Goal: Use online tool/utility: Utilize a website feature to perform a specific function

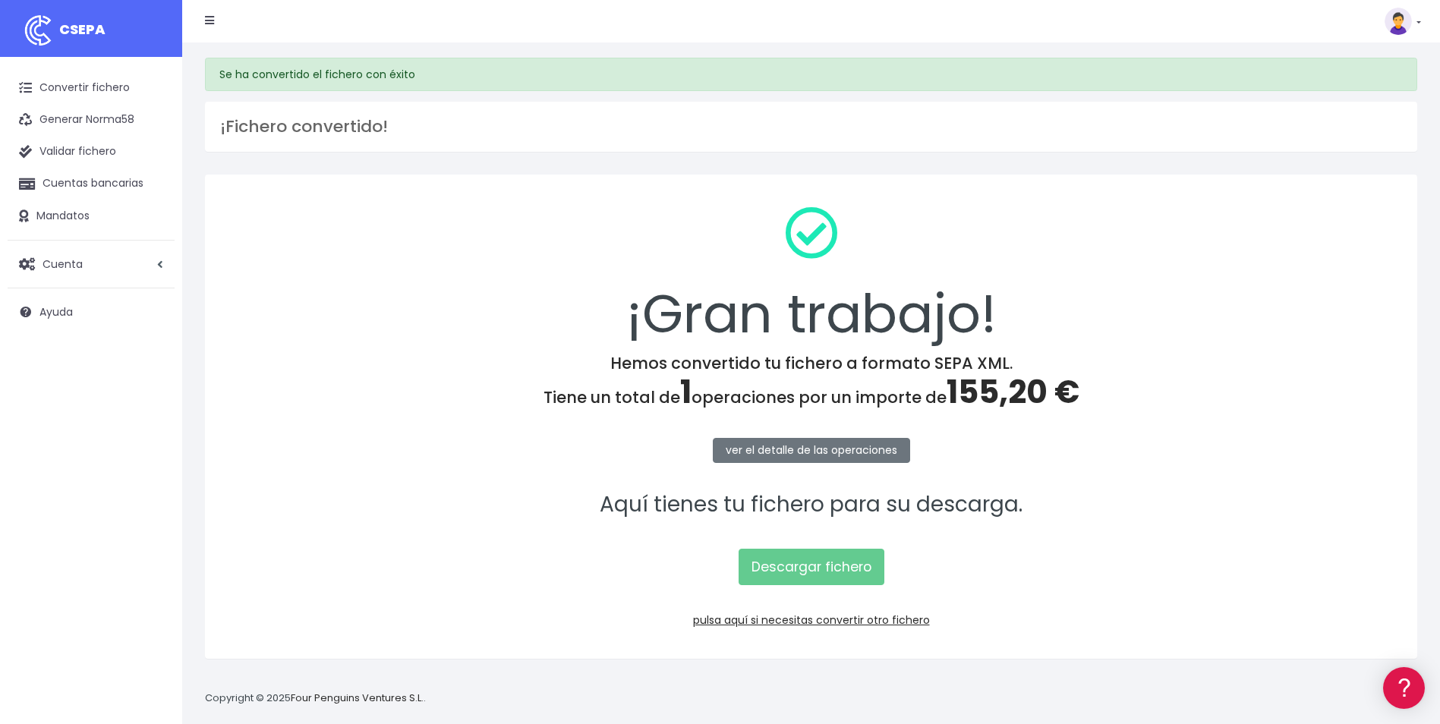
click at [821, 629] on div "¡Gran trabajo! Hemos convertido tu fichero a formato SEPA XML. Tiene un total d…" at bounding box center [811, 417] width 1212 height 484
click at [827, 622] on link "pulsa aquí si necesitas convertir otro fichero" at bounding box center [811, 619] width 237 height 15
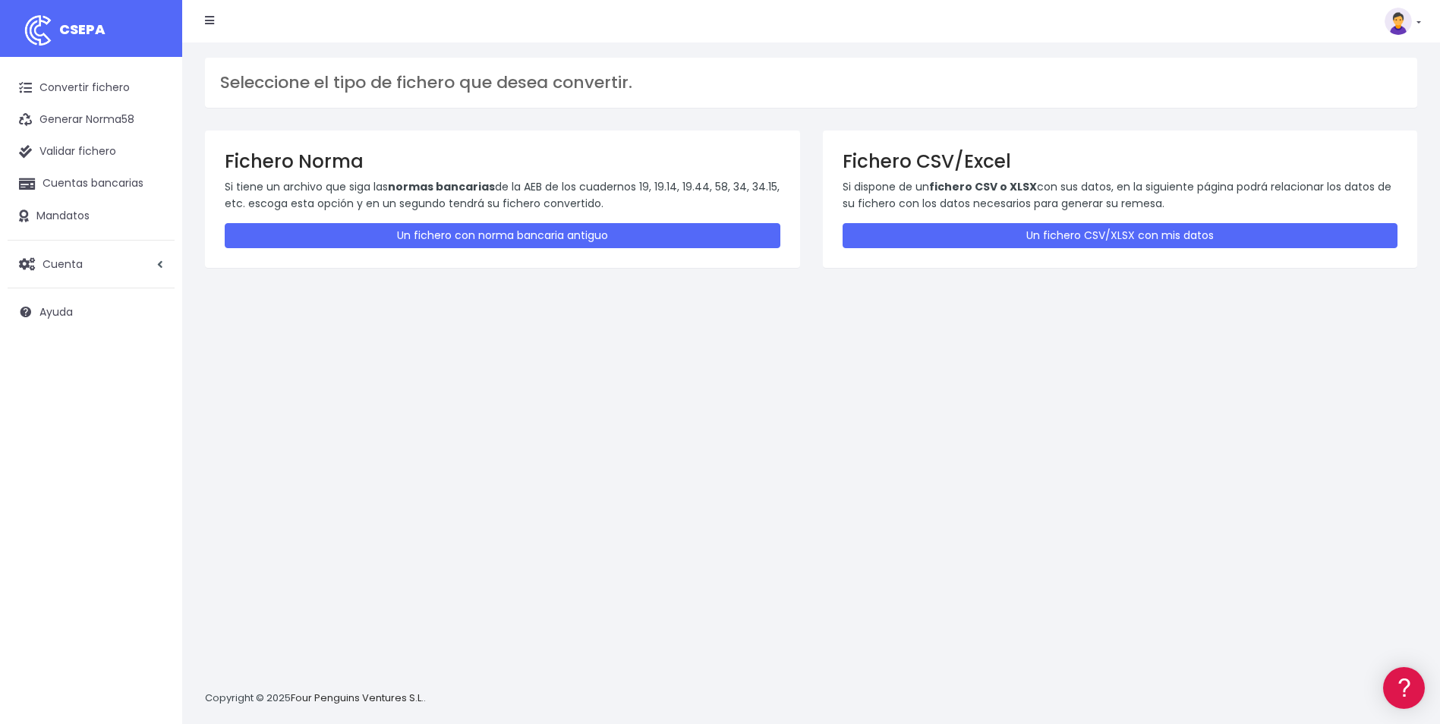
click at [1064, 249] on div "Fichero CSV/Excel Si dispone de un fichero CSV o XLSX con sus datos, en la sigu…" at bounding box center [1120, 199] width 595 height 137
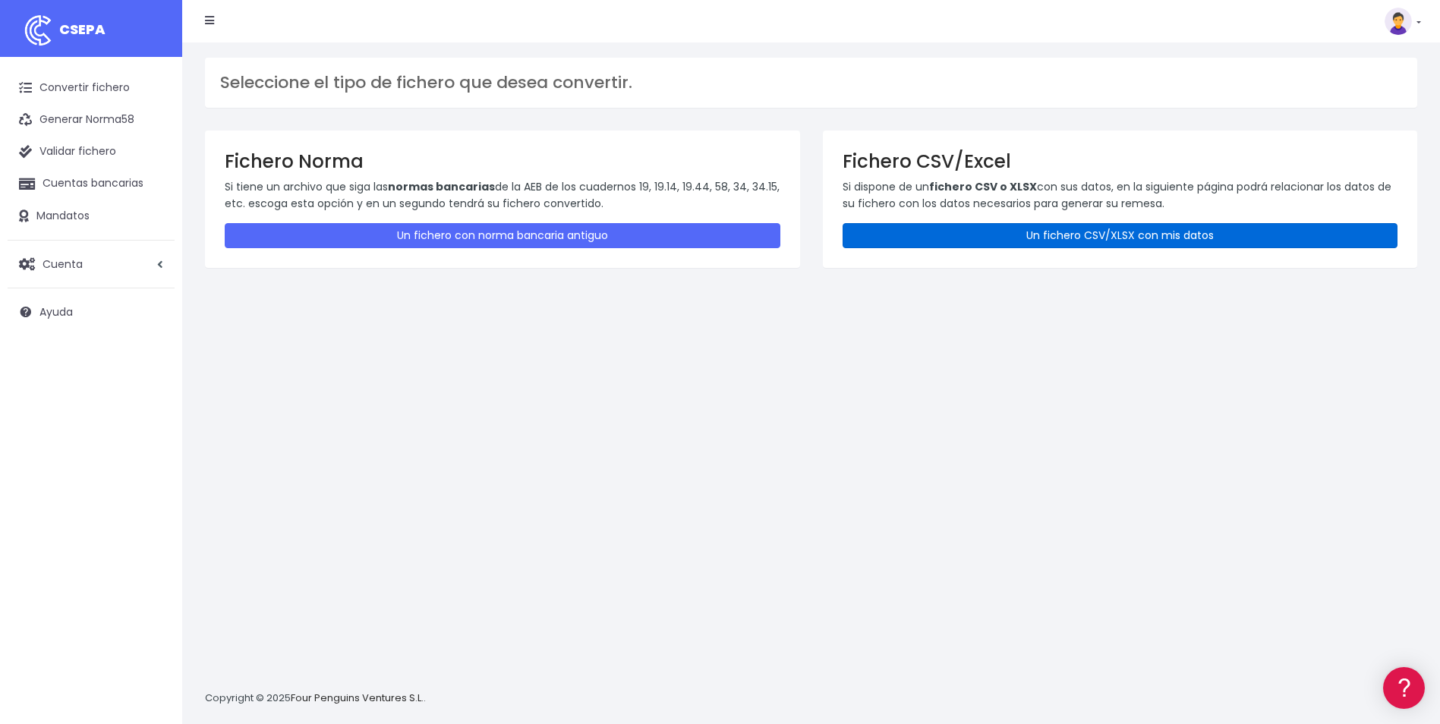
click at [1000, 239] on link "Un fichero CSV/XLSX con mis datos" at bounding box center [1120, 235] width 556 height 25
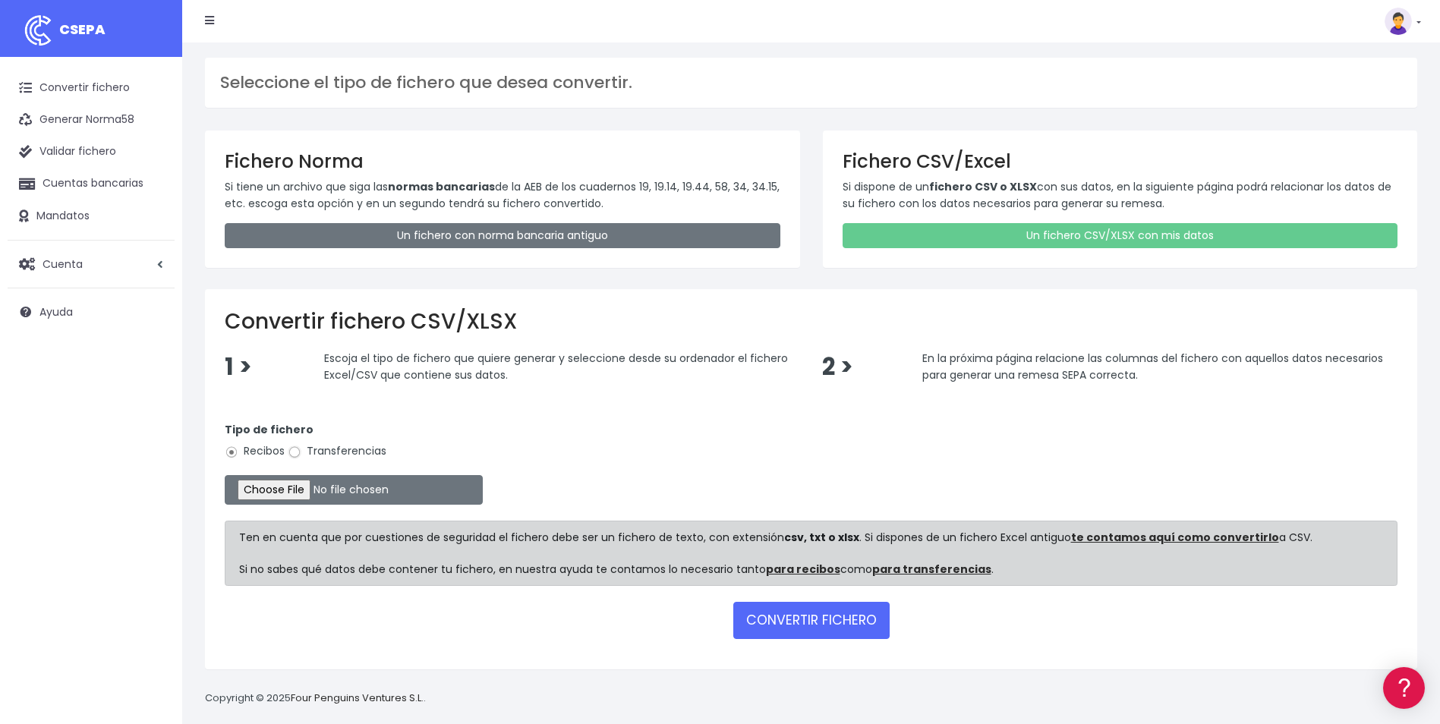
click at [294, 449] on input "Transferencias" at bounding box center [295, 452] width 14 height 14
radio input "true"
click at [288, 496] on input "file" at bounding box center [354, 490] width 258 height 30
click at [282, 489] on input "file" at bounding box center [354, 490] width 258 height 30
type input "C:\fakepath\Copia de ANTICIPO.csv"
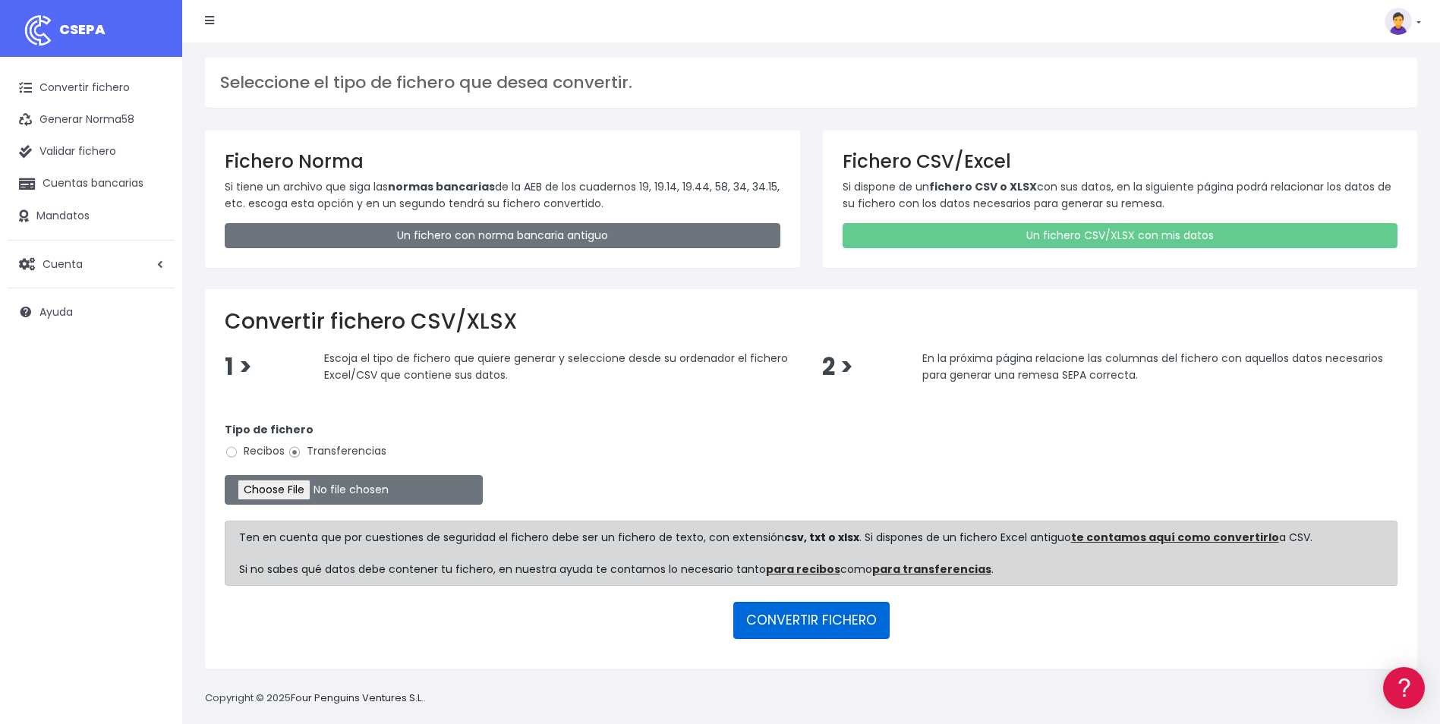
click at [804, 631] on button "CONVERTIR FICHERO" at bounding box center [811, 620] width 156 height 36
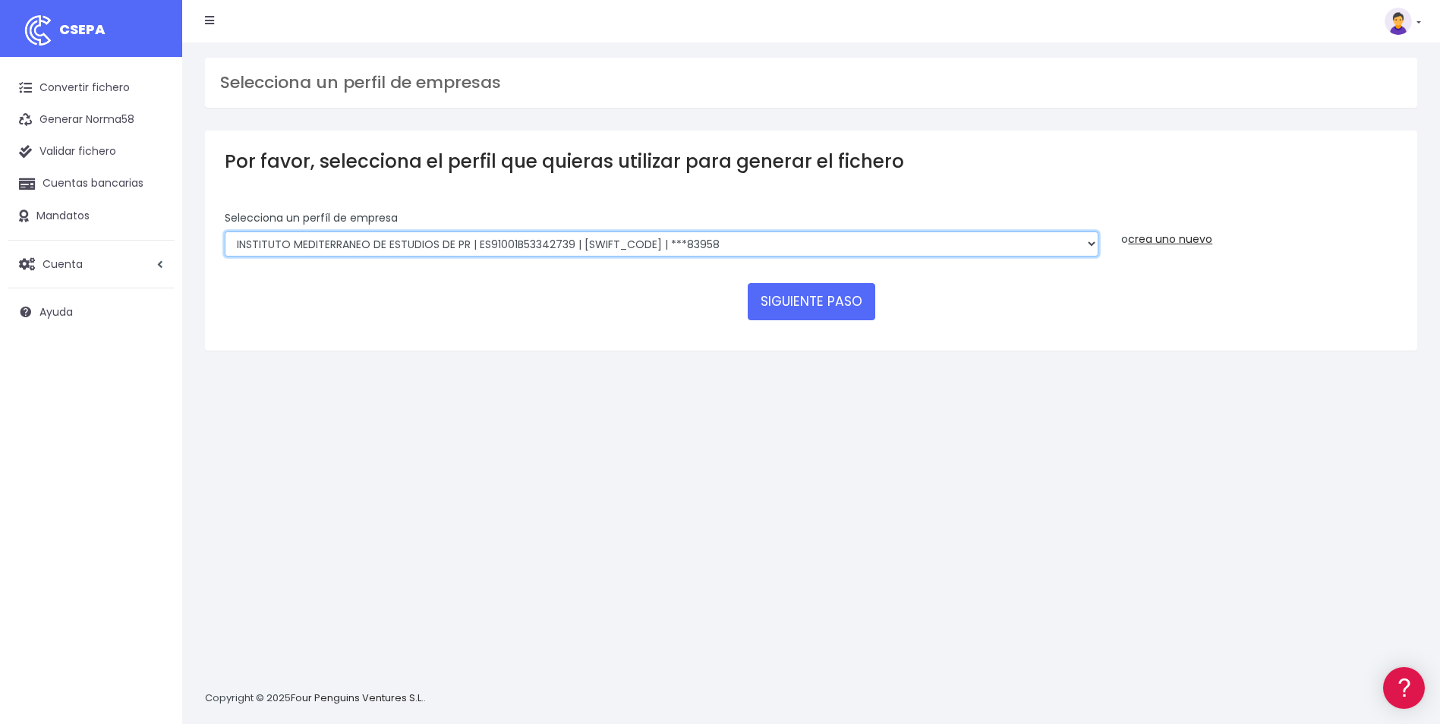
click at [1091, 244] on select "INSTITUTO MEDITERRANEO DE ESTUDIOS DE PR | ES91001B53342739 | BSCHESMMXXX | ***…" at bounding box center [662, 244] width 874 height 26
select select "1201"
click at [225, 231] on select "INSTITUTO MEDITERRANEO DE ESTUDIOS DE PR | ES91001B53342739 | BSCHESMMXXX | ***…" at bounding box center [662, 244] width 874 height 26
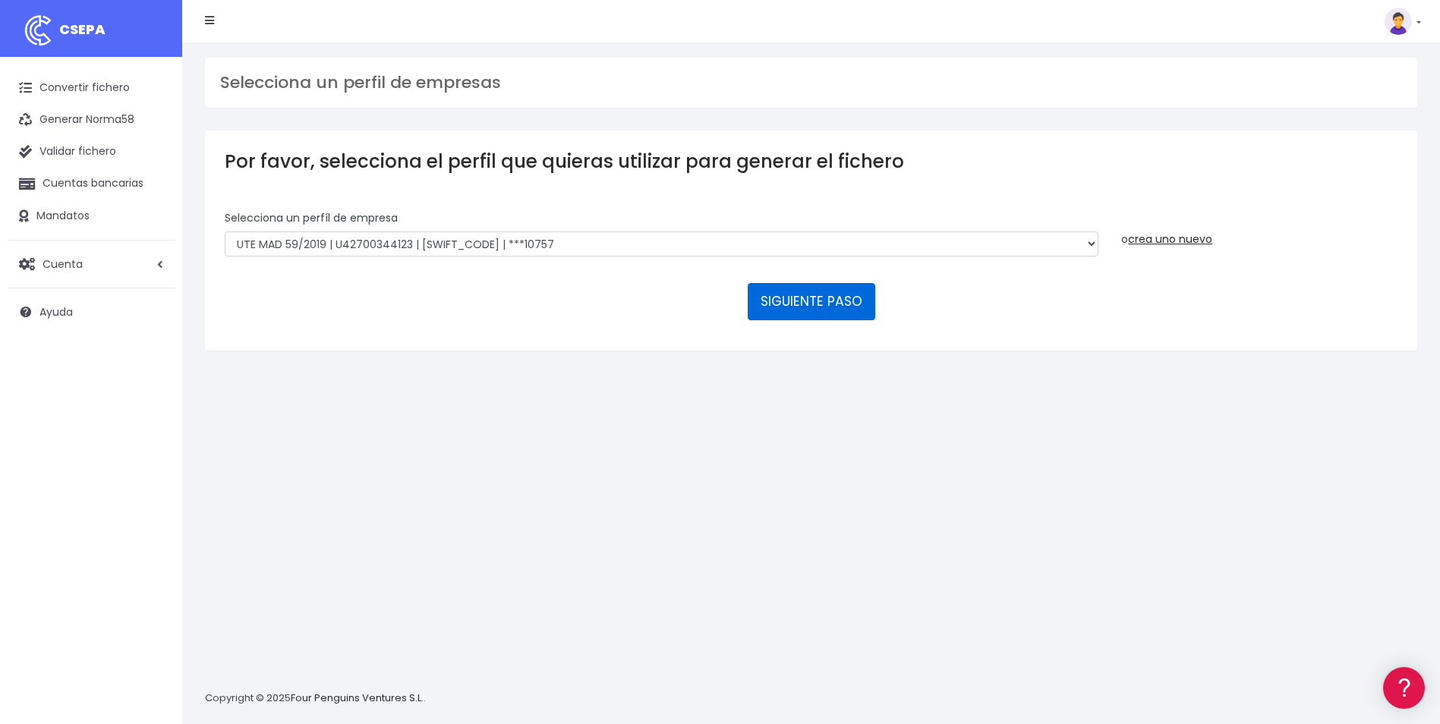
click at [836, 306] on button "SIGUIENTE PASO" at bounding box center [811, 301] width 127 height 36
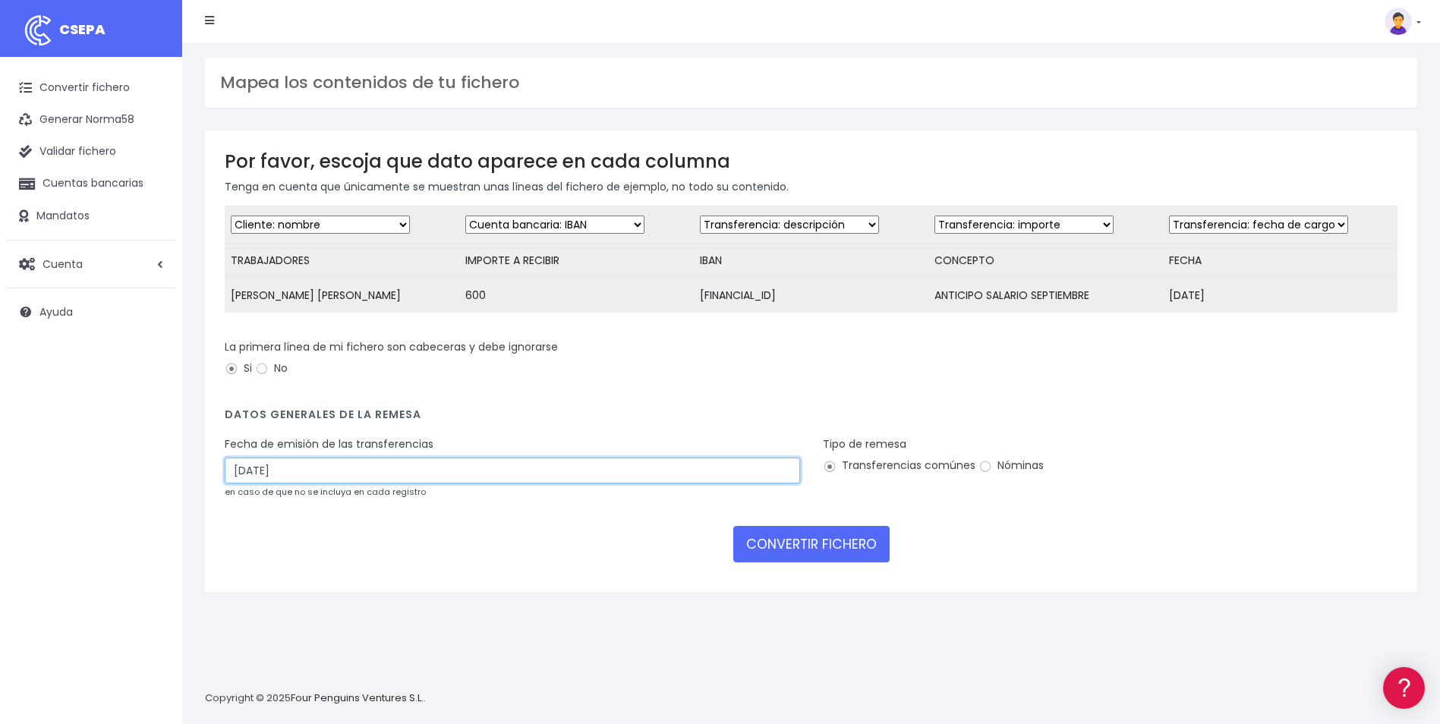
click at [637, 480] on input "20/09/2025" at bounding box center [512, 471] width 575 height 26
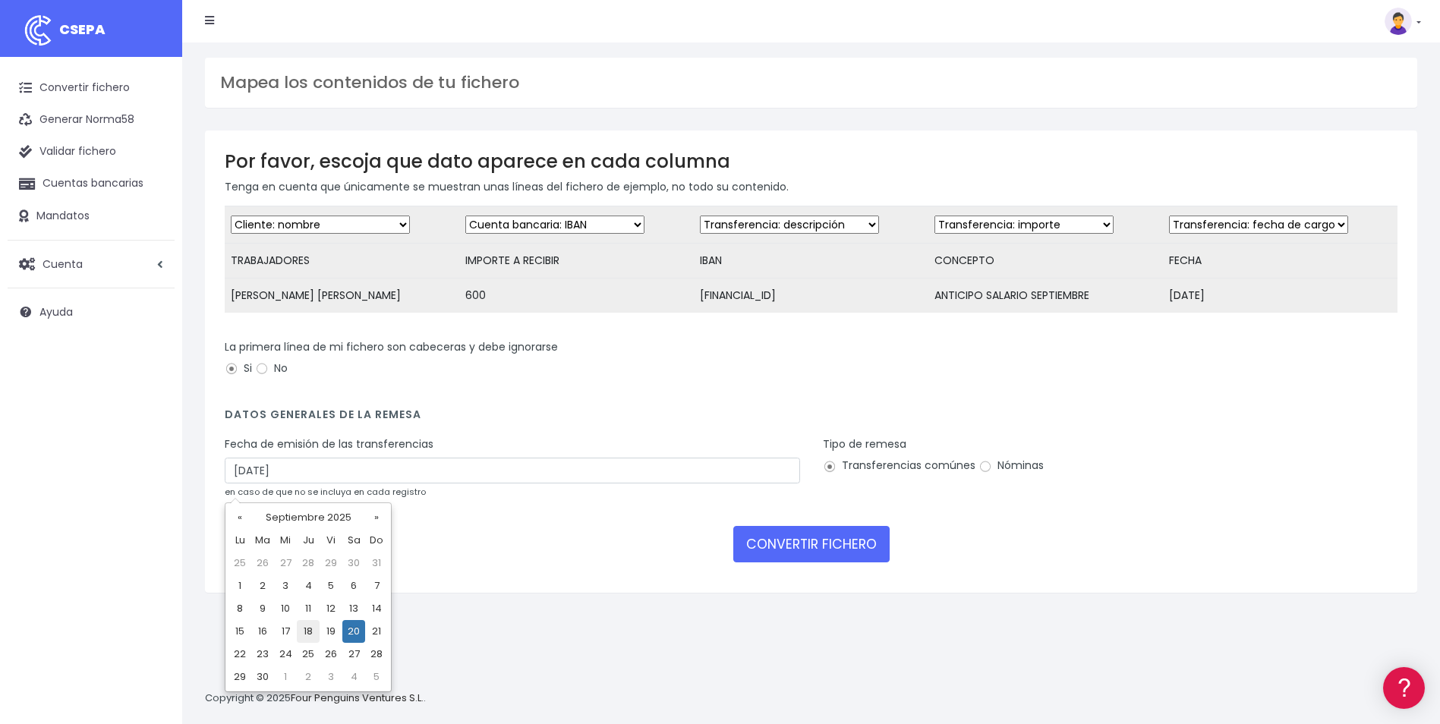
click at [301, 630] on td "18" at bounding box center [308, 631] width 23 height 23
type input "18/09/2025"
click at [981, 474] on input "Nóminas" at bounding box center [985, 467] width 14 height 14
radio input "true"
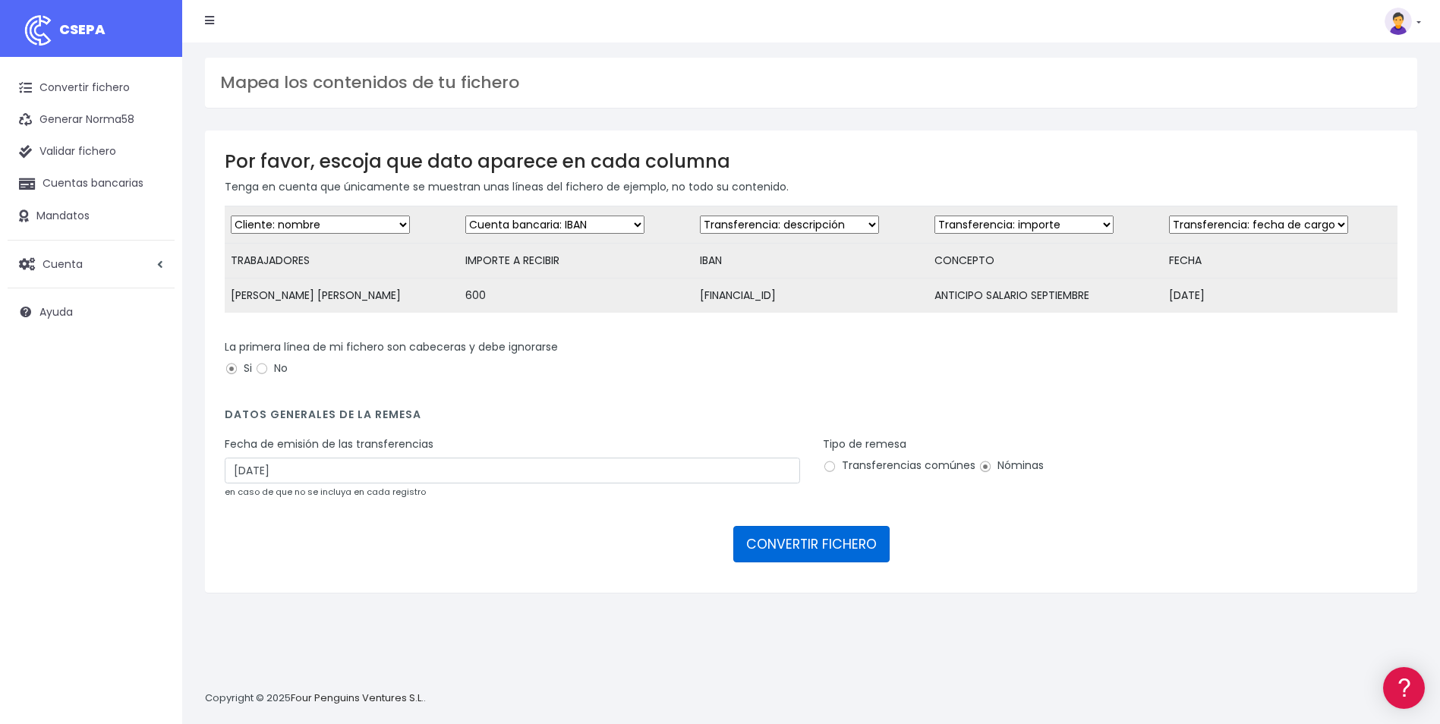
click at [824, 549] on button "CONVERTIR FICHERO" at bounding box center [811, 544] width 156 height 36
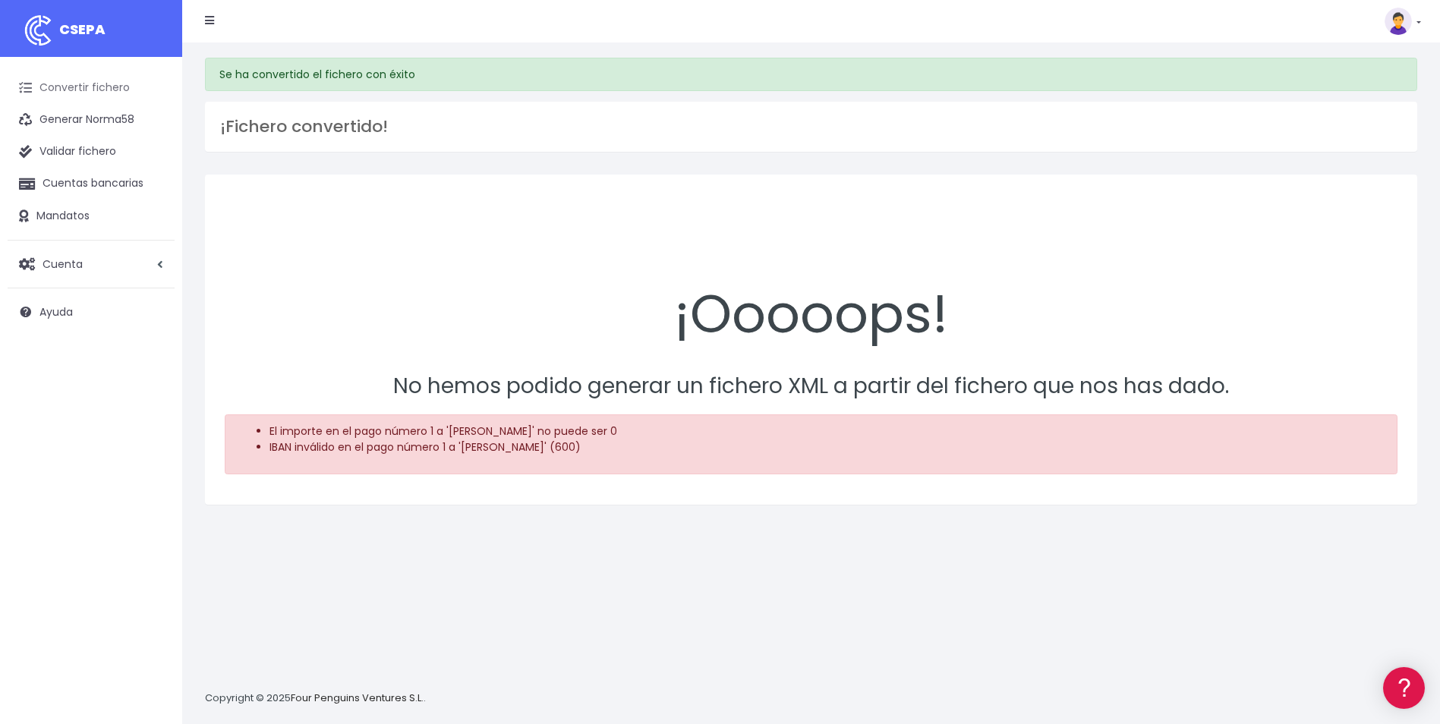
click at [101, 83] on link "Convertir fichero" at bounding box center [91, 88] width 167 height 32
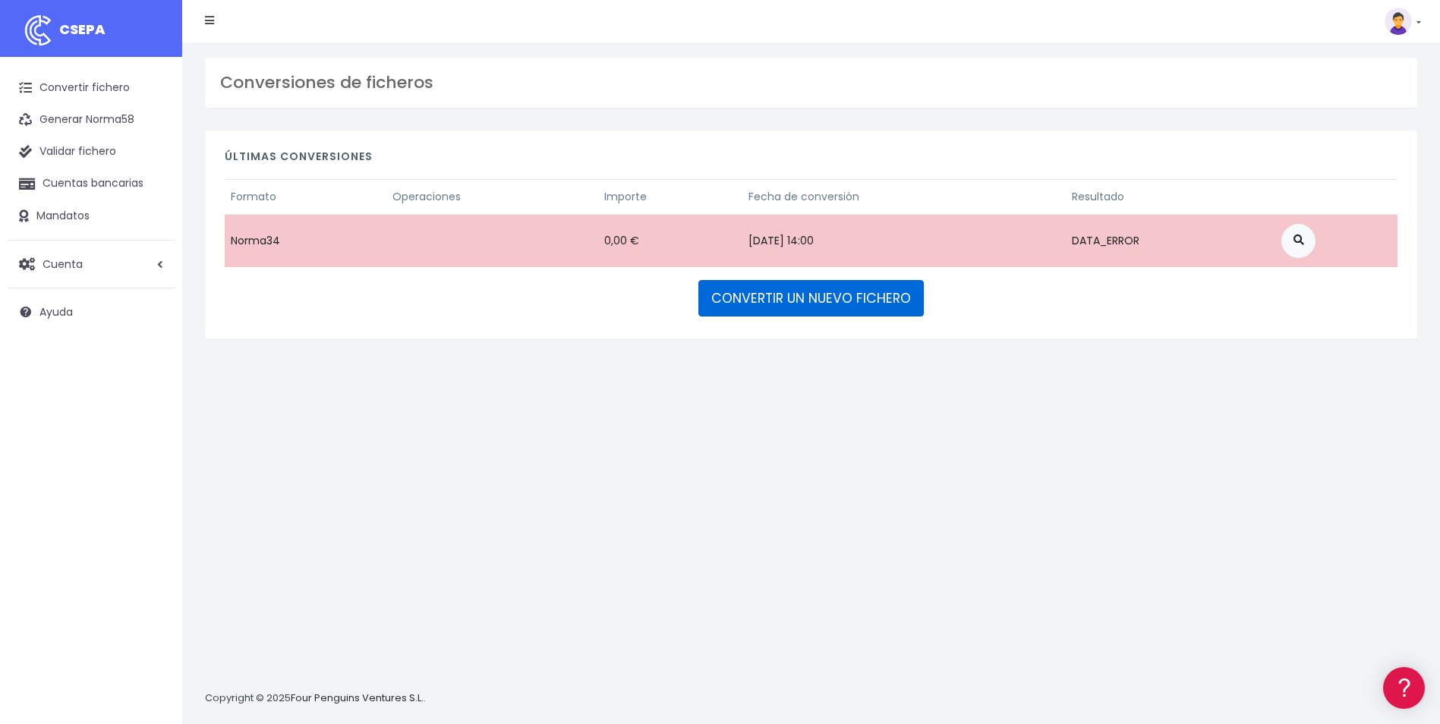
click at [776, 308] on link "CONVERTIR UN NUEVO FICHERO" at bounding box center [810, 298] width 225 height 36
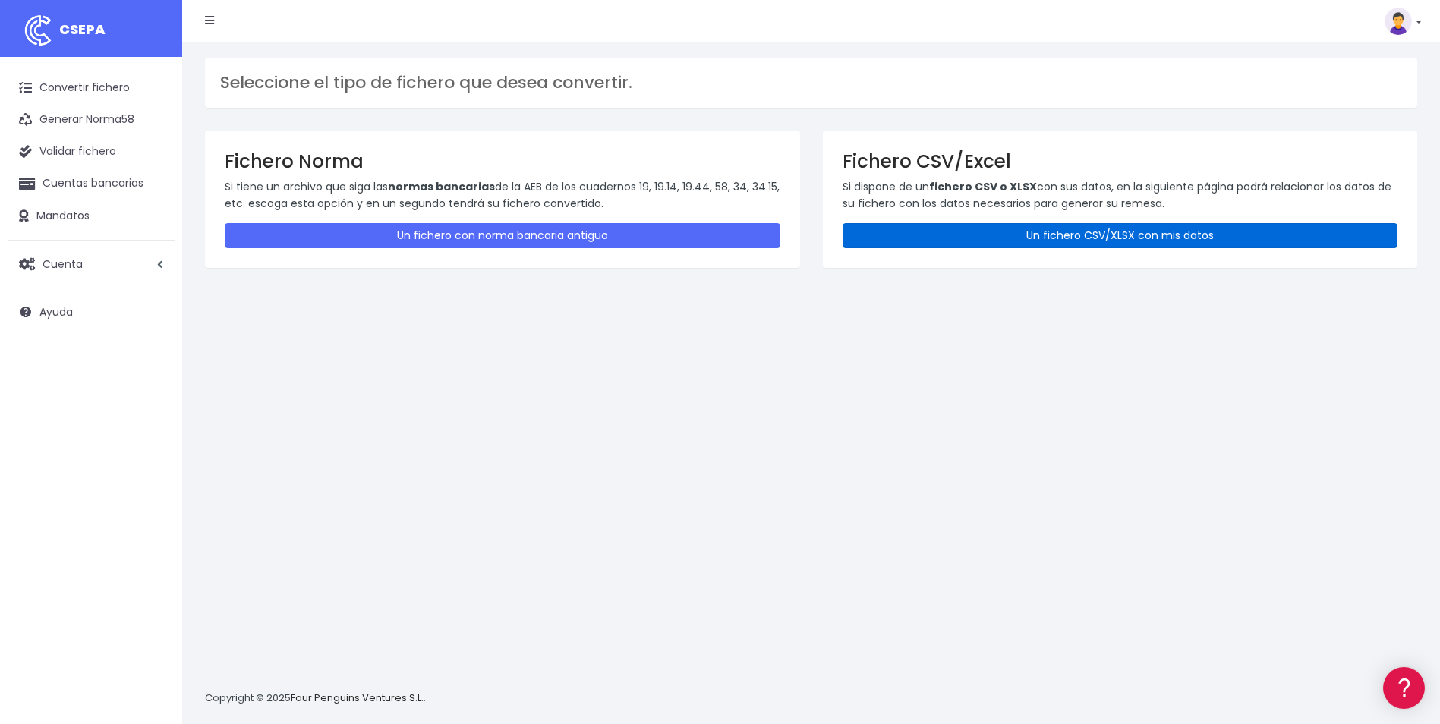
click at [1102, 238] on link "Un fichero CSV/XLSX con mis datos" at bounding box center [1120, 235] width 556 height 25
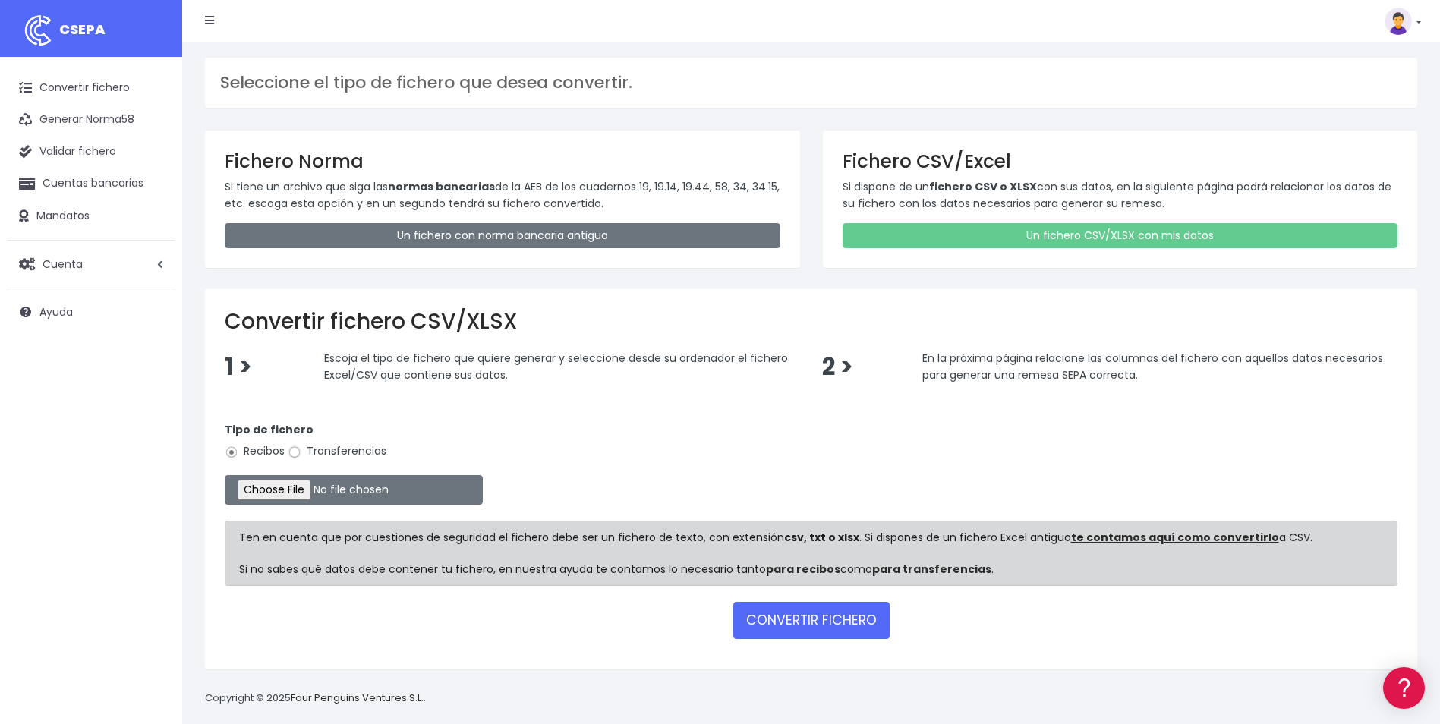
click at [294, 452] on input "Transferencias" at bounding box center [295, 452] width 14 height 14
radio input "true"
click at [283, 487] on input "file" at bounding box center [354, 490] width 258 height 30
type input "C:\fakepath\Copia de ANTICIPO.csv"
click at [814, 622] on button "CONVERTIR FICHERO" at bounding box center [811, 620] width 156 height 36
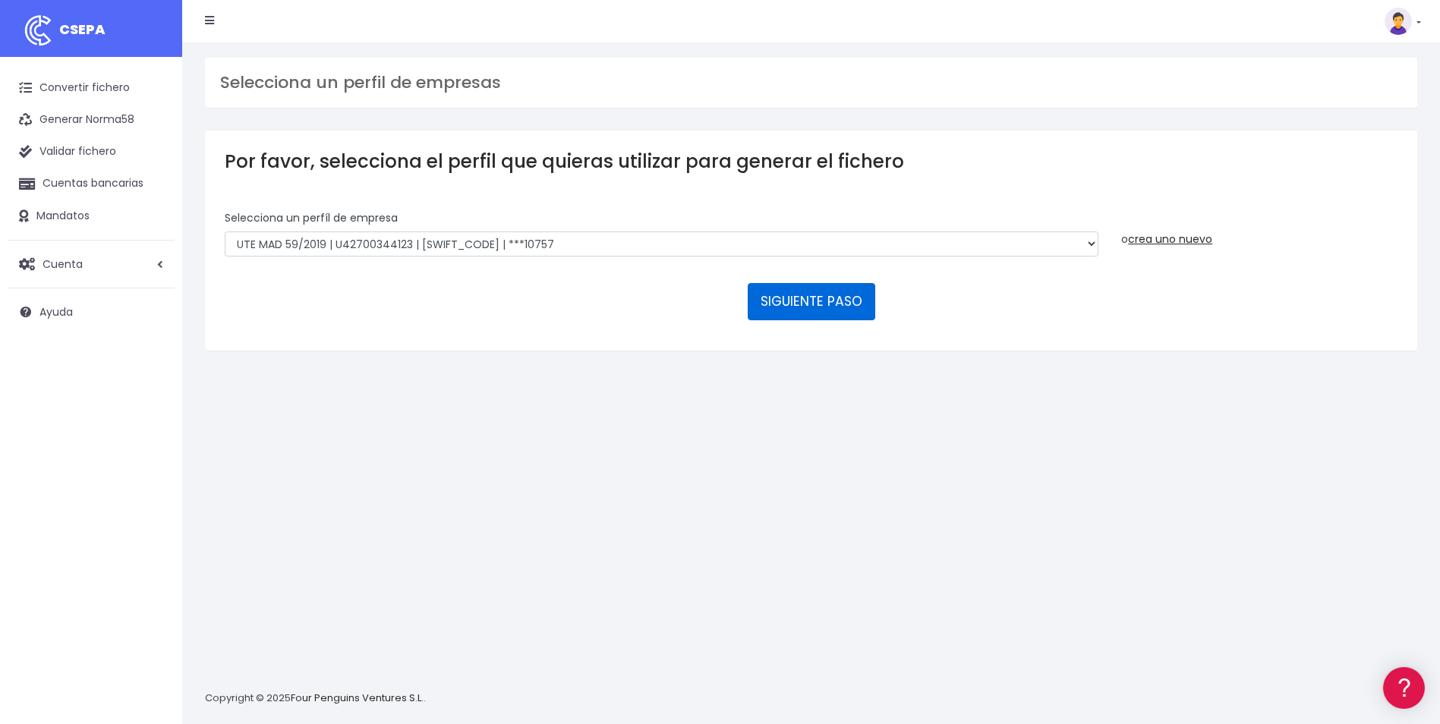
click at [807, 297] on button "SIGUIENTE PASO" at bounding box center [811, 301] width 127 height 36
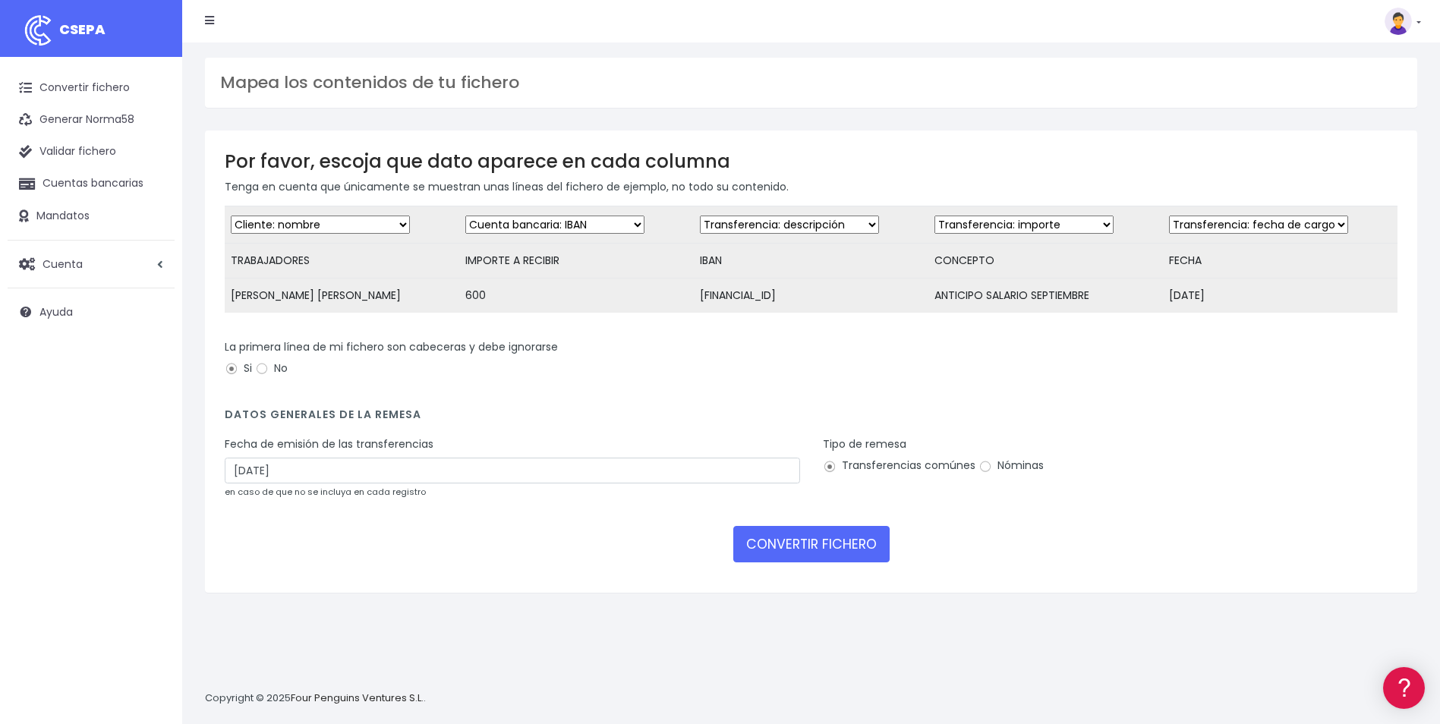
click at [644, 225] on select "Desechar campo Cliente: nombre Cliente: DNI Cliente: Email Cliente: referencia …" at bounding box center [554, 225] width 179 height 18
select select "amount"
click at [475, 216] on select "Desechar campo Cliente: nombre Cliente: DNI Cliente: Email Cliente: referencia …" at bounding box center [554, 225] width 179 height 18
click at [877, 225] on select "Desechar campo Cliente: nombre Cliente: DNI Cliente: Email Cliente: referencia …" at bounding box center [789, 225] width 179 height 18
select select "iban"
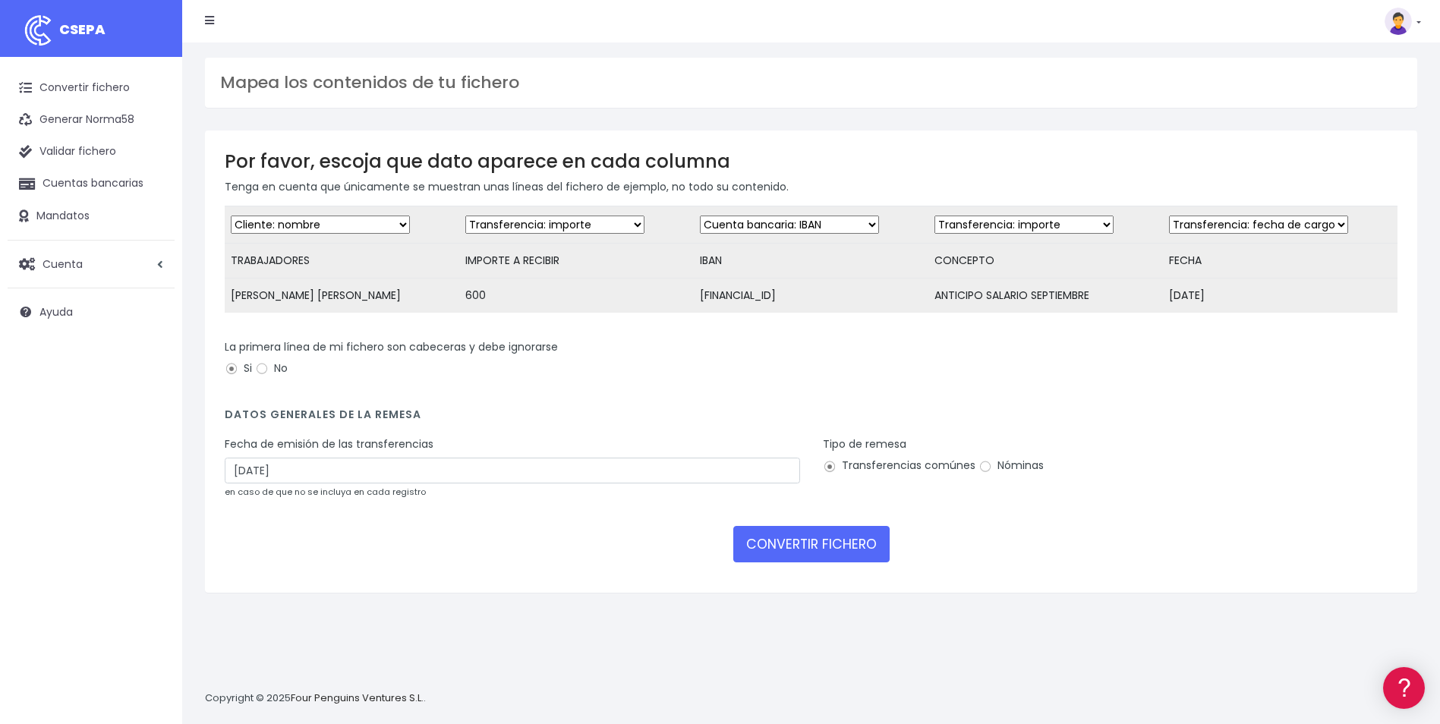
click at [704, 216] on select "Desechar campo Cliente: nombre Cliente: DNI Cliente: Email Cliente: referencia …" at bounding box center [789, 225] width 179 height 18
click at [1097, 230] on select "Desechar campo Cliente: nombre Cliente: DNI Cliente: Email Cliente: referencia …" at bounding box center [1023, 225] width 179 height 18
select select "description"
click at [934, 216] on select "Desechar campo Cliente: nombre Cliente: DNI Cliente: Email Cliente: referencia …" at bounding box center [1023, 225] width 179 height 18
click at [342, 480] on input "20/09/2025" at bounding box center [512, 471] width 575 height 26
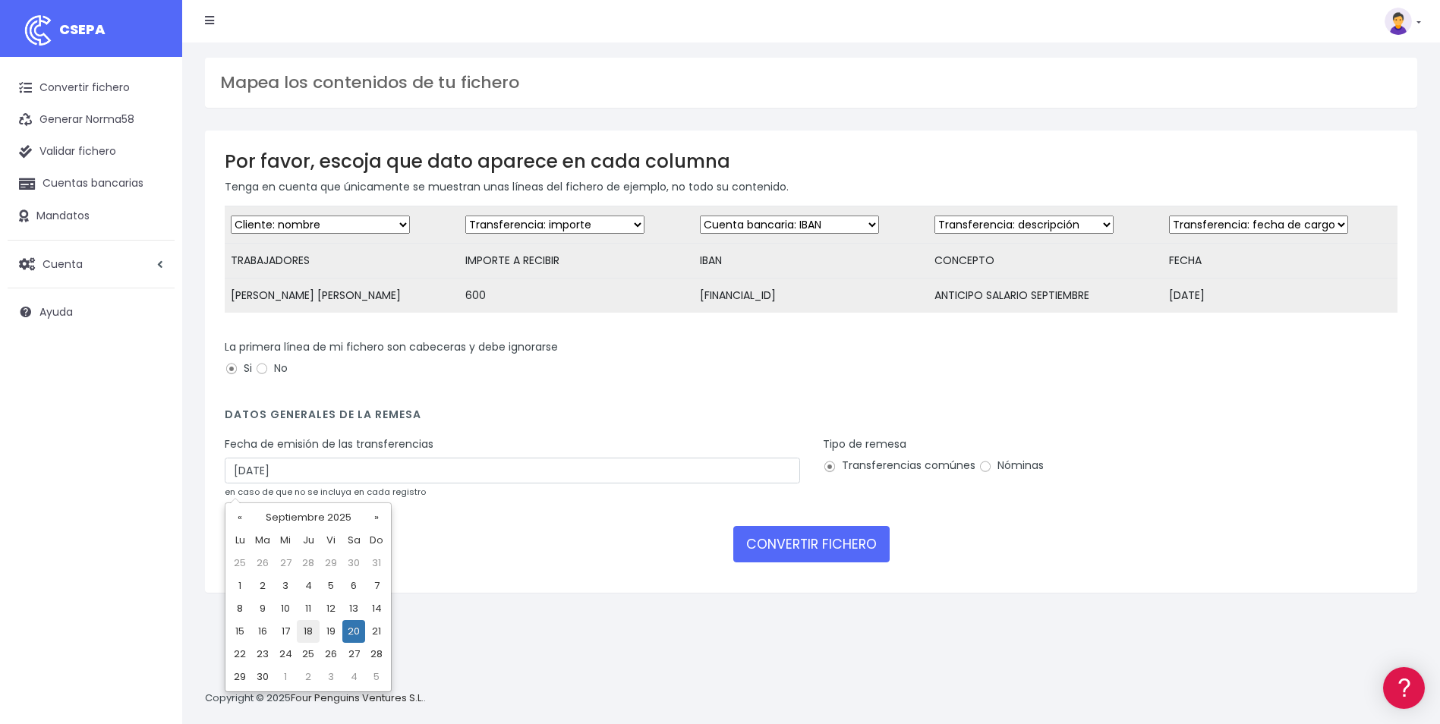
click at [310, 634] on td "18" at bounding box center [308, 631] width 23 height 23
type input "18/09/2025"
click at [982, 474] on input "Nóminas" at bounding box center [985, 467] width 14 height 14
radio input "true"
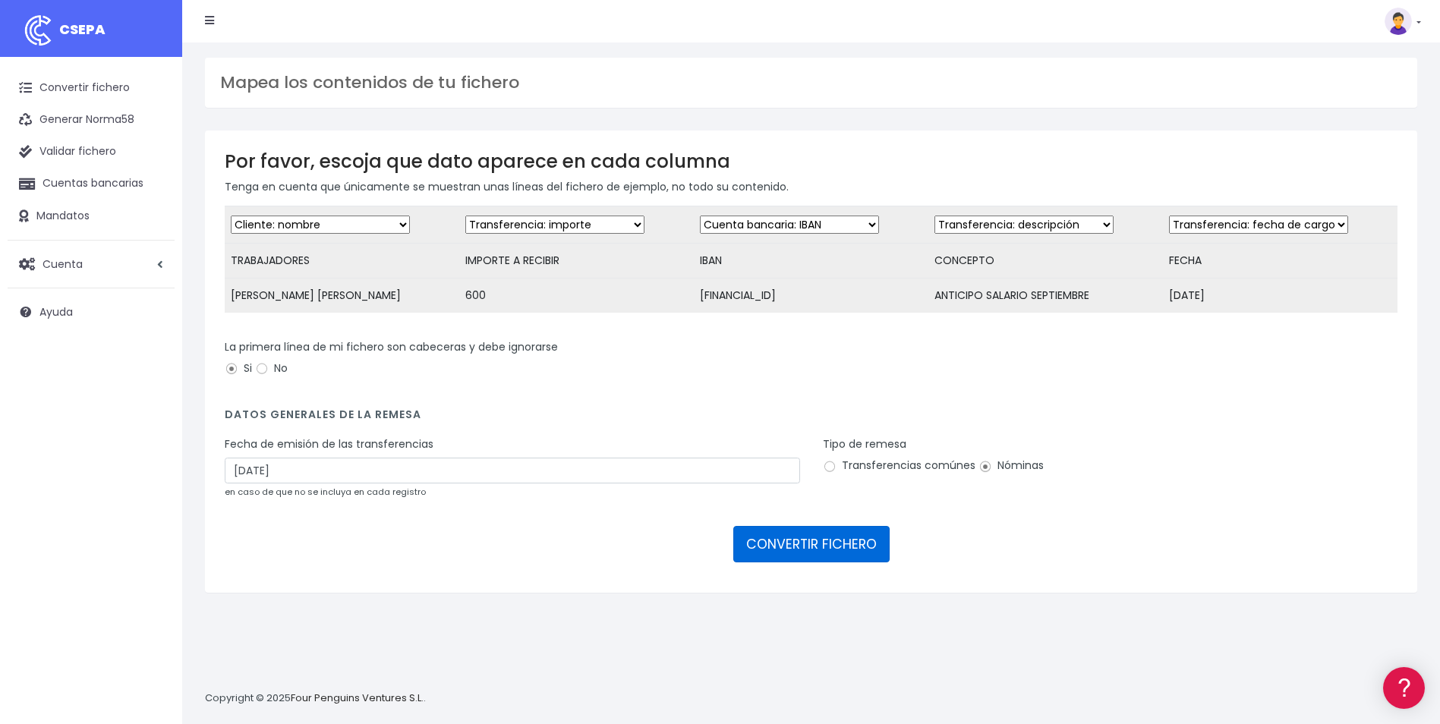
click at [883, 559] on button "CONVERTIR FICHERO" at bounding box center [811, 544] width 156 height 36
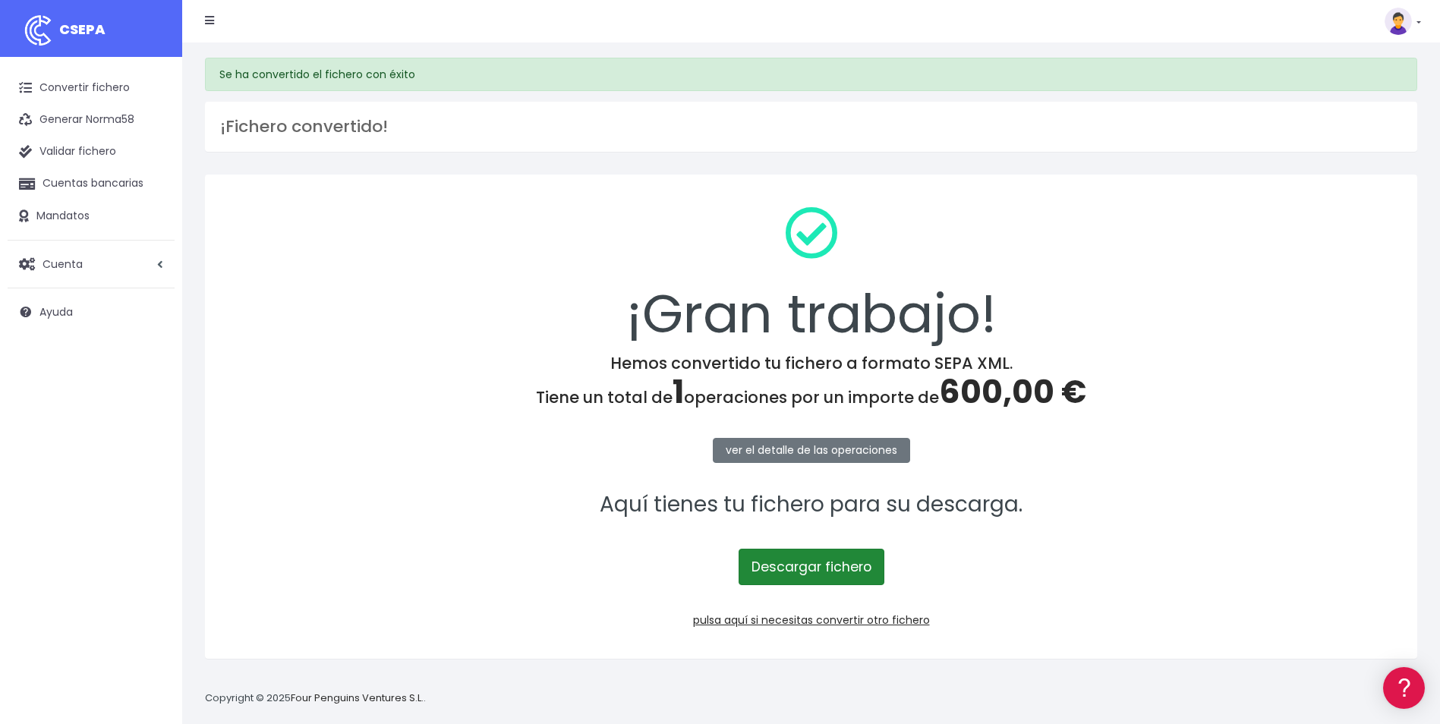
click at [789, 571] on link "Descargar fichero" at bounding box center [811, 567] width 146 height 36
click at [704, 616] on link "pulsa aquí si necesitas convertir otro fichero" at bounding box center [811, 619] width 237 height 15
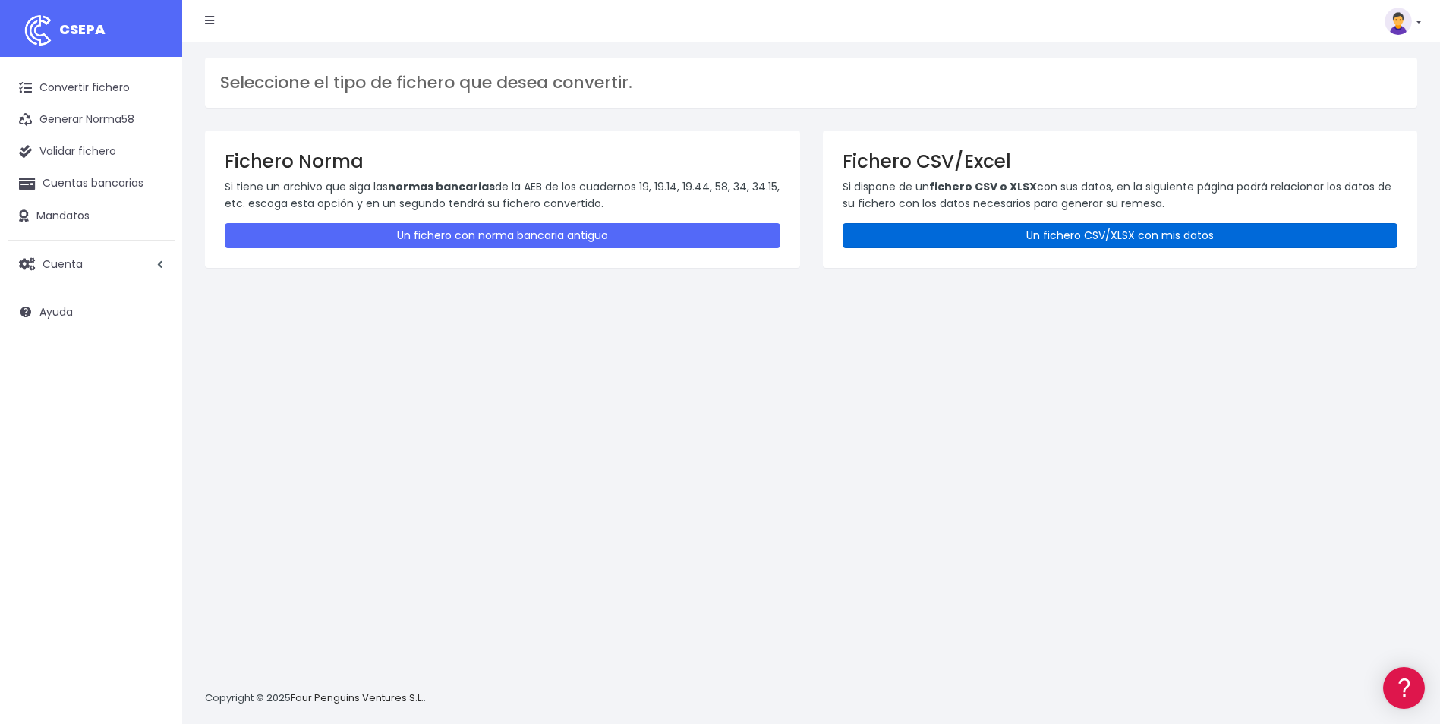
click at [1154, 236] on link "Un fichero CSV/XLSX con mis datos" at bounding box center [1120, 235] width 556 height 25
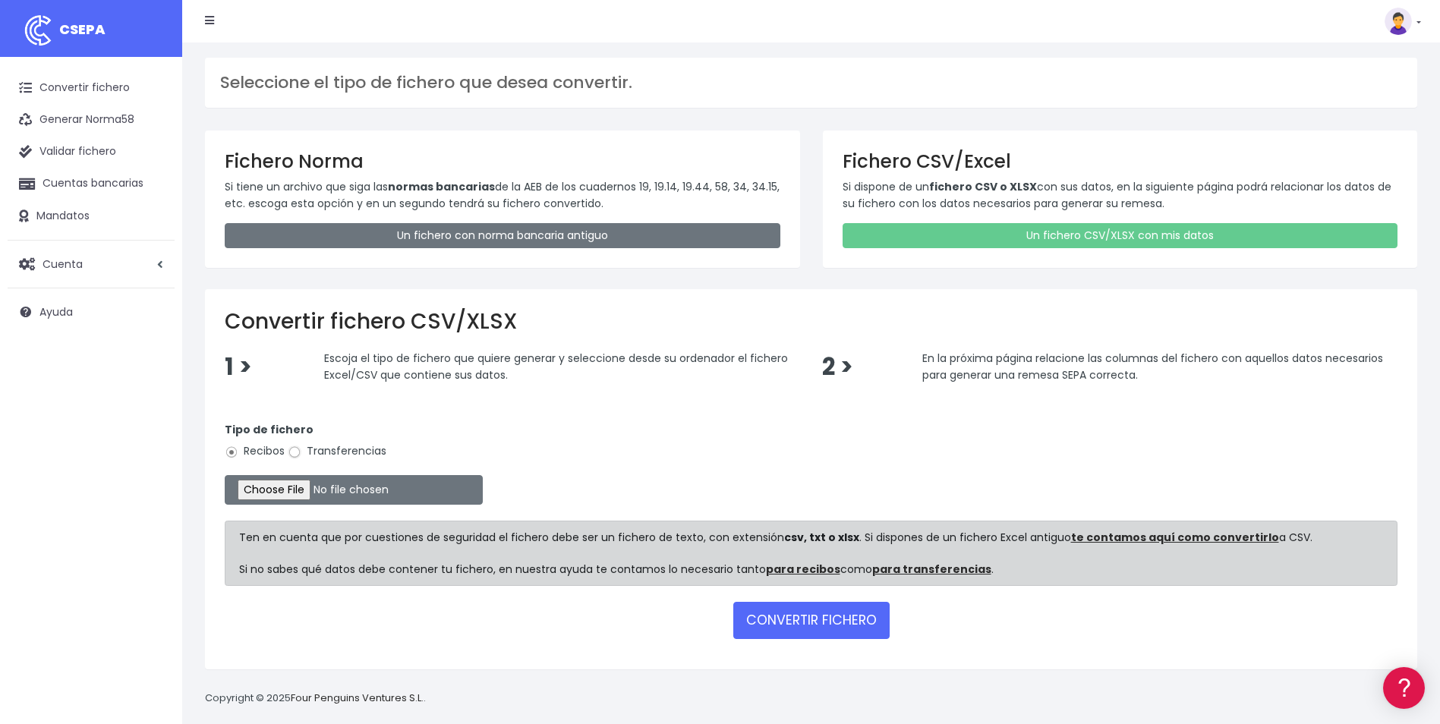
click at [299, 449] on input "Transferencias" at bounding box center [295, 452] width 14 height 14
radio input "true"
click at [288, 495] on input "file" at bounding box center [354, 490] width 258 height 30
type input "C:\fakepath\Copia de TFS_BVACACIONES_SEPTIEMBRE.csv"
click at [811, 622] on button "CONVERTIR FICHERO" at bounding box center [811, 620] width 156 height 36
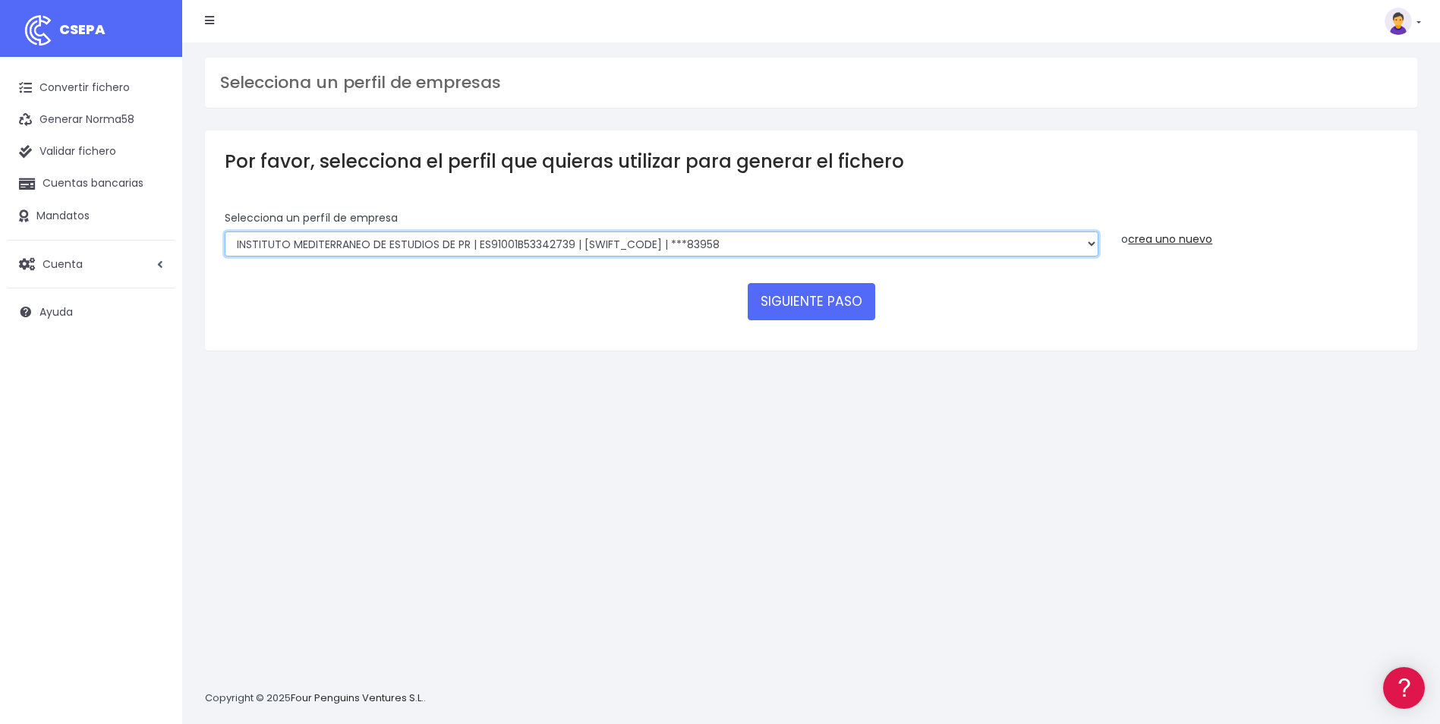
click at [942, 244] on select "INSTITUTO MEDITERRANEO DE ESTUDIOS DE PR | ES91001B53342739 | [SWIFT_CODE] | **…" at bounding box center [662, 244] width 874 height 26
select select "1887"
click at [225, 231] on select "INSTITUTO MEDITERRANEO DE ESTUDIOS DE PR | ES91001B53342739 | [SWIFT_CODE] | **…" at bounding box center [662, 244] width 874 height 26
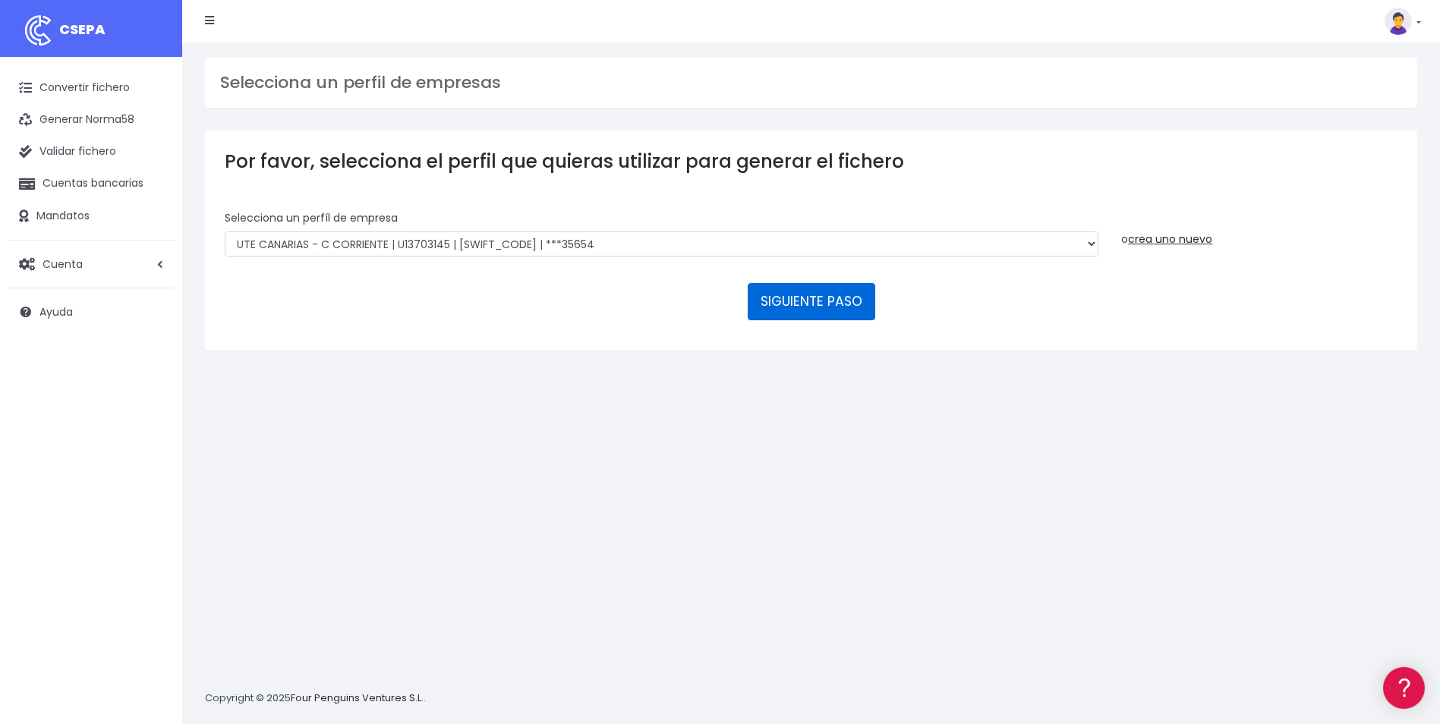
click at [839, 309] on button "SIGUIENTE PASO" at bounding box center [811, 301] width 127 height 36
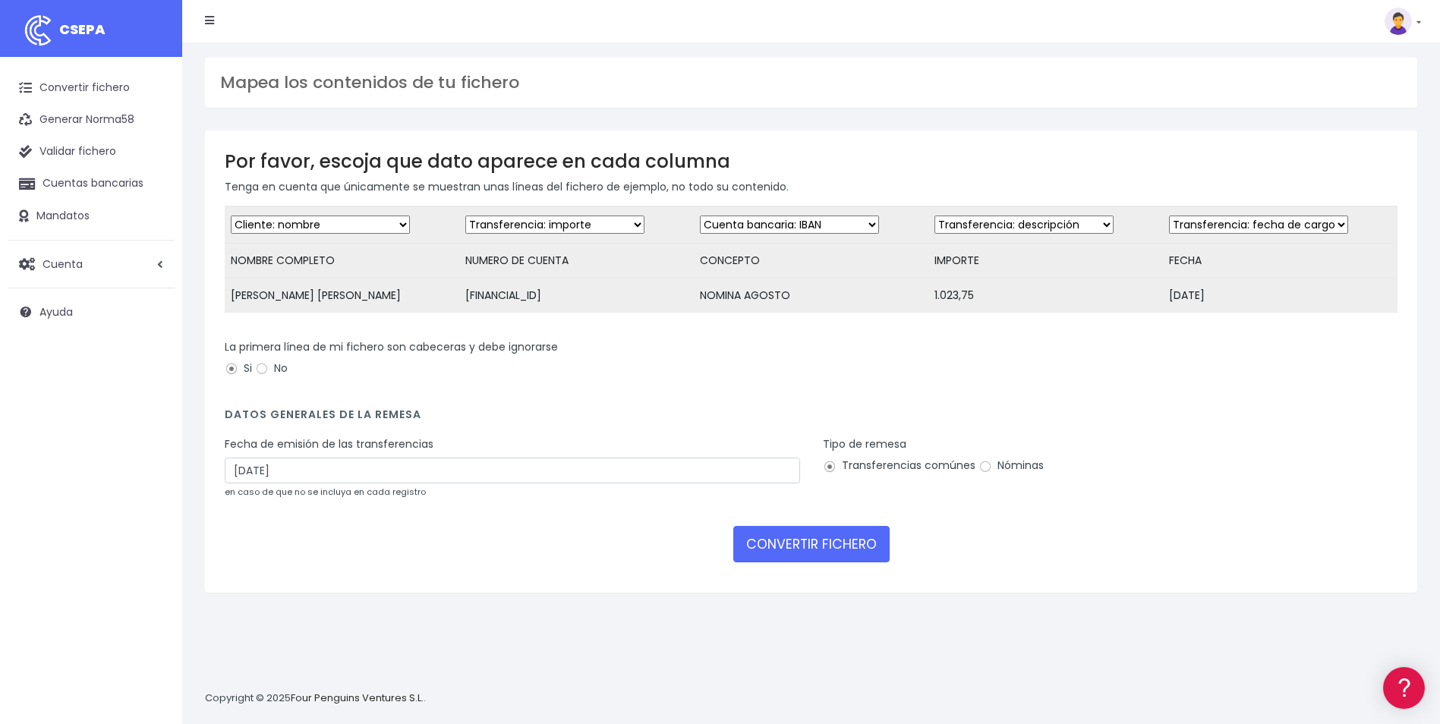
click at [634, 219] on select "Desechar campo Cliente: nombre Cliente: DNI Cliente: Email Cliente: referencia …" at bounding box center [554, 225] width 179 height 18
select select "iban"
click at [465, 216] on select "Desechar campo Cliente: nombre Cliente: DNI Cliente: Email Cliente: referencia …" at bounding box center [554, 225] width 179 height 18
click at [861, 225] on select "Desechar campo Cliente: nombre Cliente: DNI Cliente: Email Cliente: referencia …" at bounding box center [789, 225] width 179 height 18
select select "description"
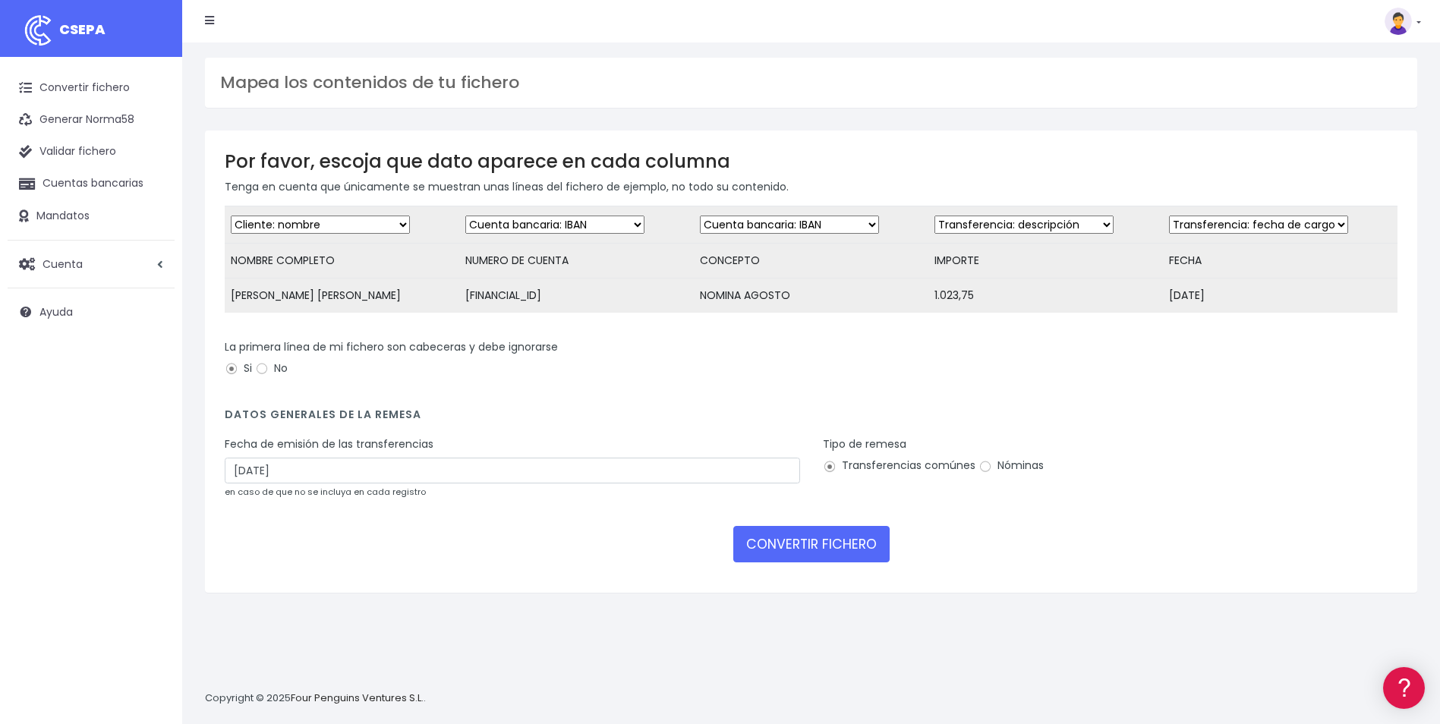
click at [700, 216] on select "Desechar campo Cliente: nombre Cliente: DNI Cliente: Email Cliente: referencia …" at bounding box center [789, 225] width 179 height 18
click at [1094, 219] on select "Desechar campo Cliente: nombre Cliente: DNI Cliente: Email Cliente: referencia …" at bounding box center [1023, 225] width 179 height 18
select select "amount"
click at [934, 216] on select "Desechar campo Cliente: nombre Cliente: DNI Cliente: Email Cliente: referencia …" at bounding box center [1023, 225] width 179 height 18
click at [1282, 341] on form "Desechar campo Cliente: nombre Cliente: DNI Cliente: Email Cliente: referencia …" at bounding box center [811, 389] width 1173 height 367
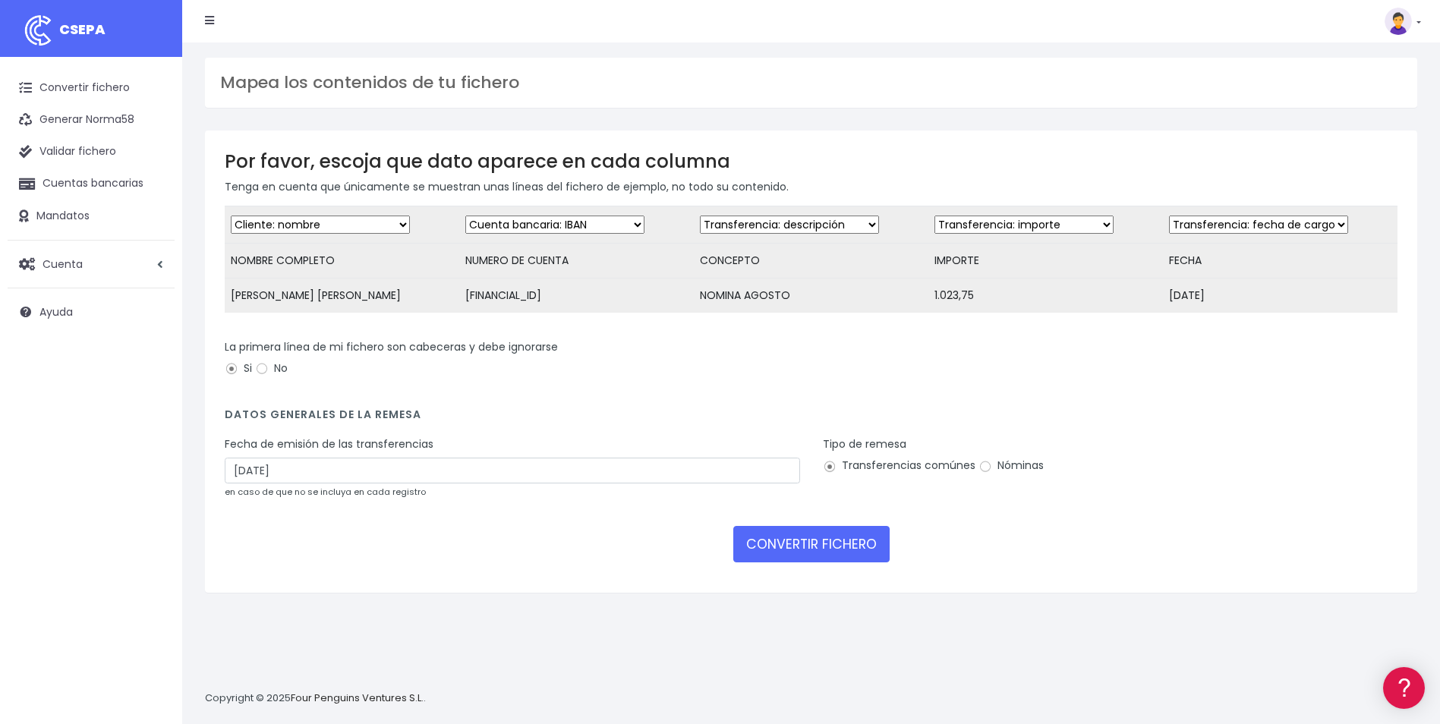
click at [474, 468] on div "Fecha de emisión de las transferencias 20/09/2025 en caso de que no se incluya …" at bounding box center [512, 467] width 575 height 63
click at [478, 477] on input "20/09/2025" at bounding box center [512, 471] width 575 height 26
click at [304, 632] on td "18" at bounding box center [308, 631] width 23 height 23
type input "18/09/2025"
click at [981, 474] on input "Nóminas" at bounding box center [985, 467] width 14 height 14
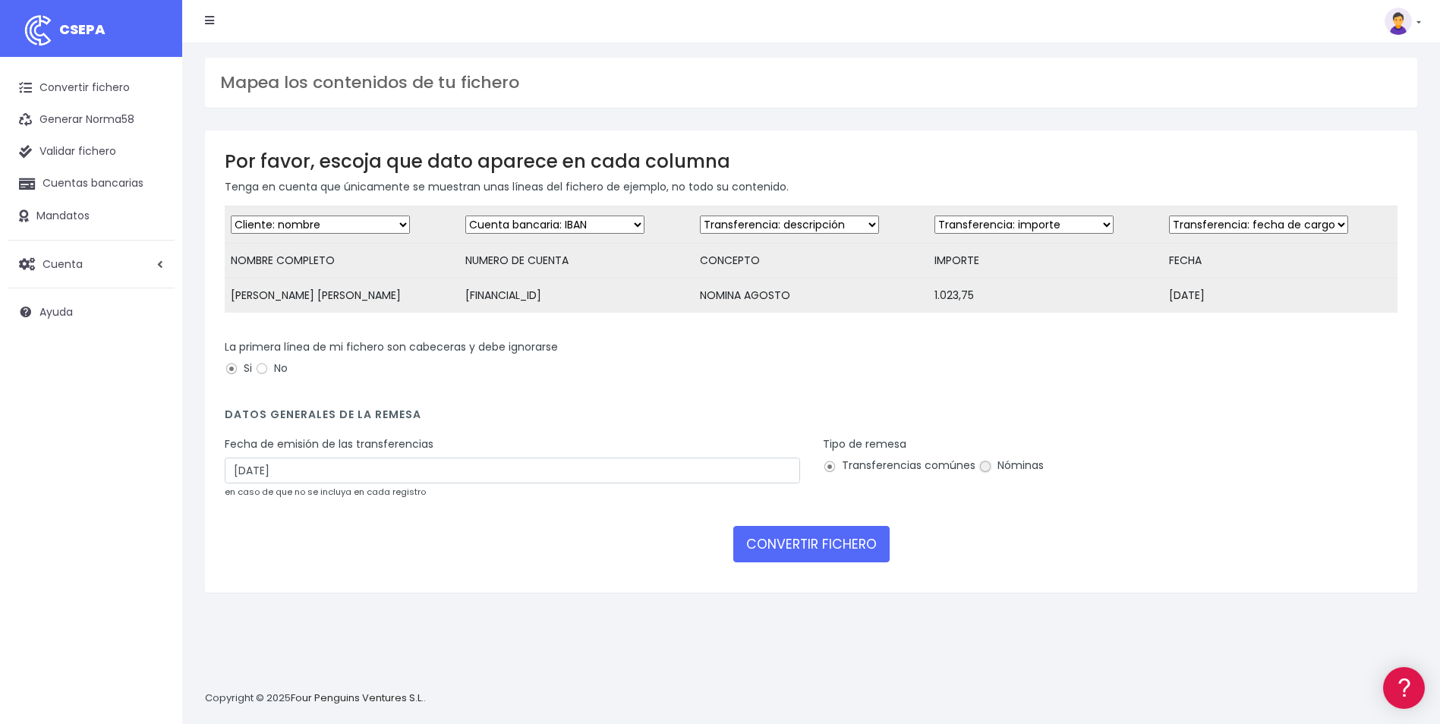
radio input "true"
click at [839, 556] on button "CONVERTIR FICHERO" at bounding box center [811, 544] width 156 height 36
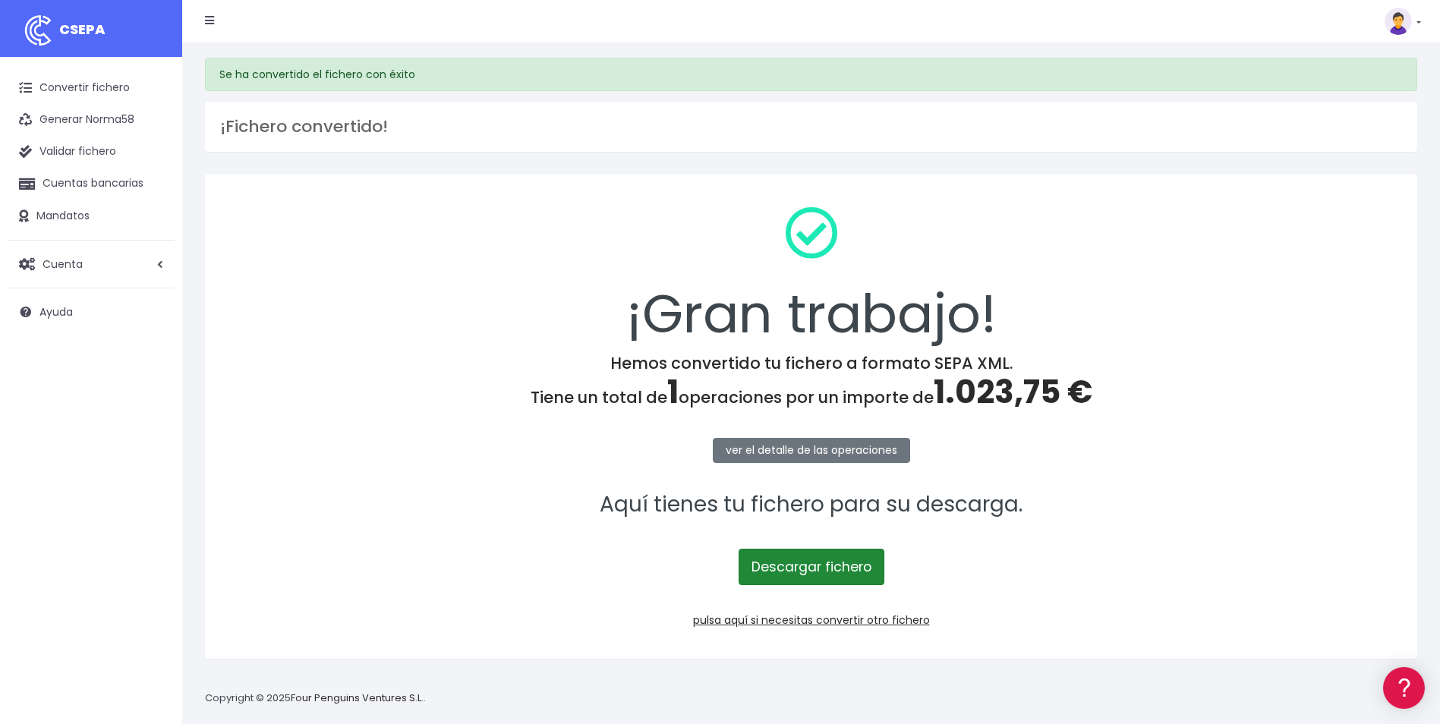
click at [826, 566] on link "Descargar fichero" at bounding box center [811, 567] width 146 height 36
click at [835, 625] on link "pulsa aquí si necesitas convertir otro fichero" at bounding box center [811, 619] width 237 height 15
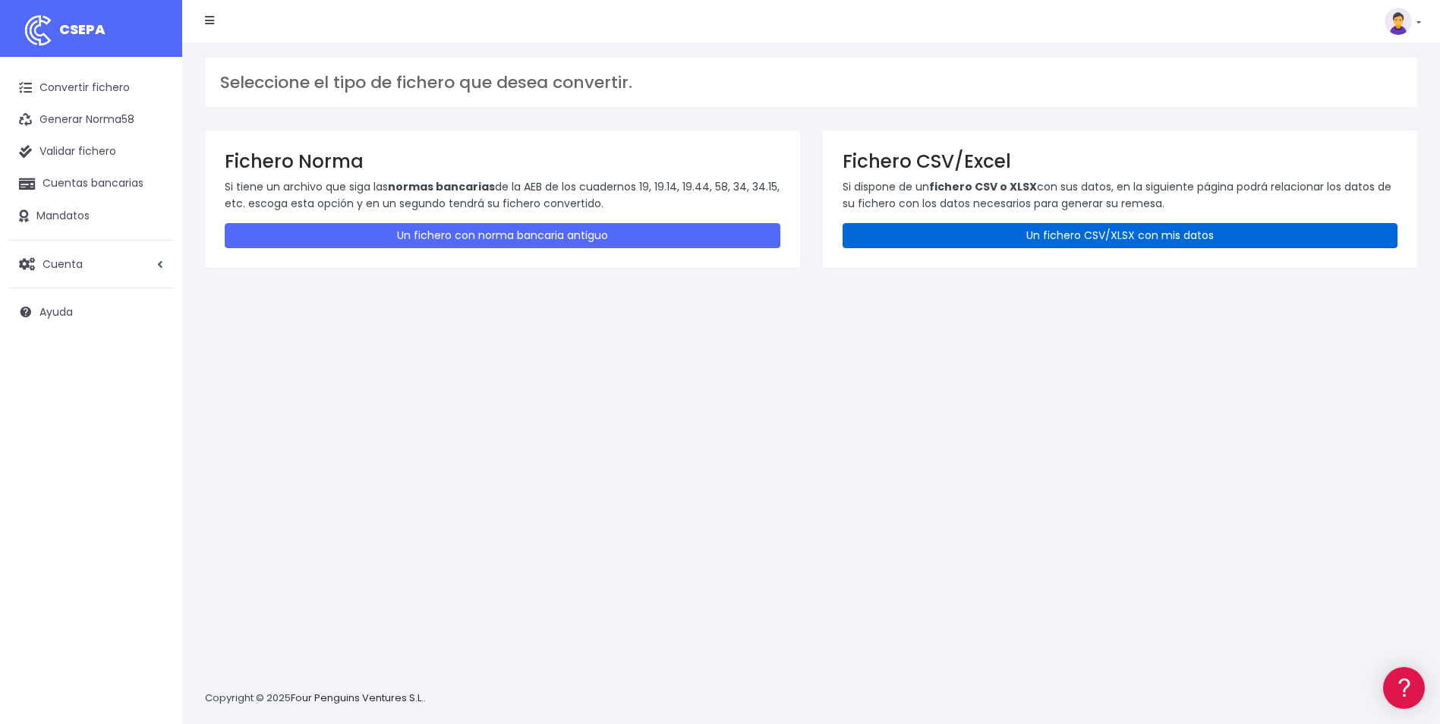
click at [1040, 231] on link "Un fichero CSV/XLSX con mis datos" at bounding box center [1120, 235] width 556 height 25
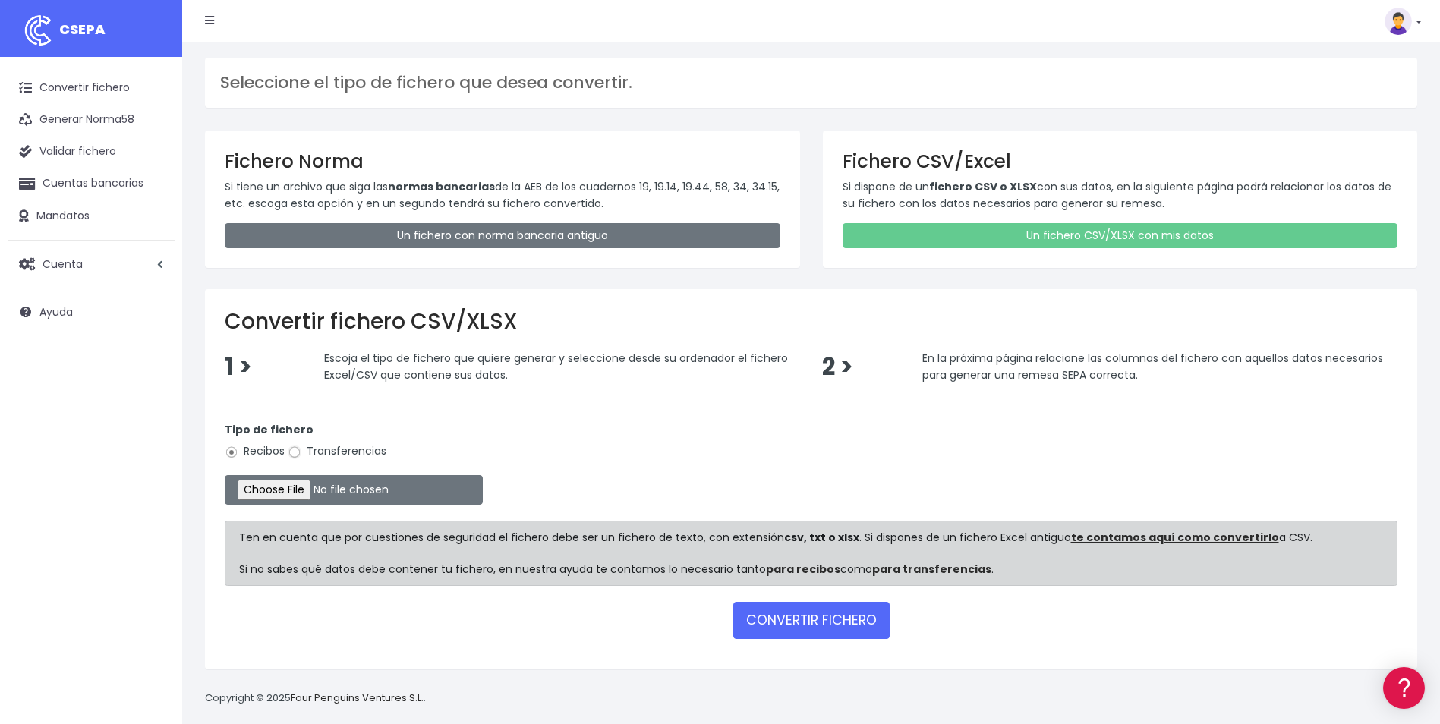
click at [291, 451] on input "Transferencias" at bounding box center [295, 452] width 14 height 14
radio input "true"
click at [277, 493] on input "file" at bounding box center [354, 490] width 258 height 30
type input "C:\fakepath\Copia de LPA_BVACACIONES_SEPTIEMBRE.csv"
click at [816, 612] on button "CONVERTIR FICHERO" at bounding box center [811, 620] width 156 height 36
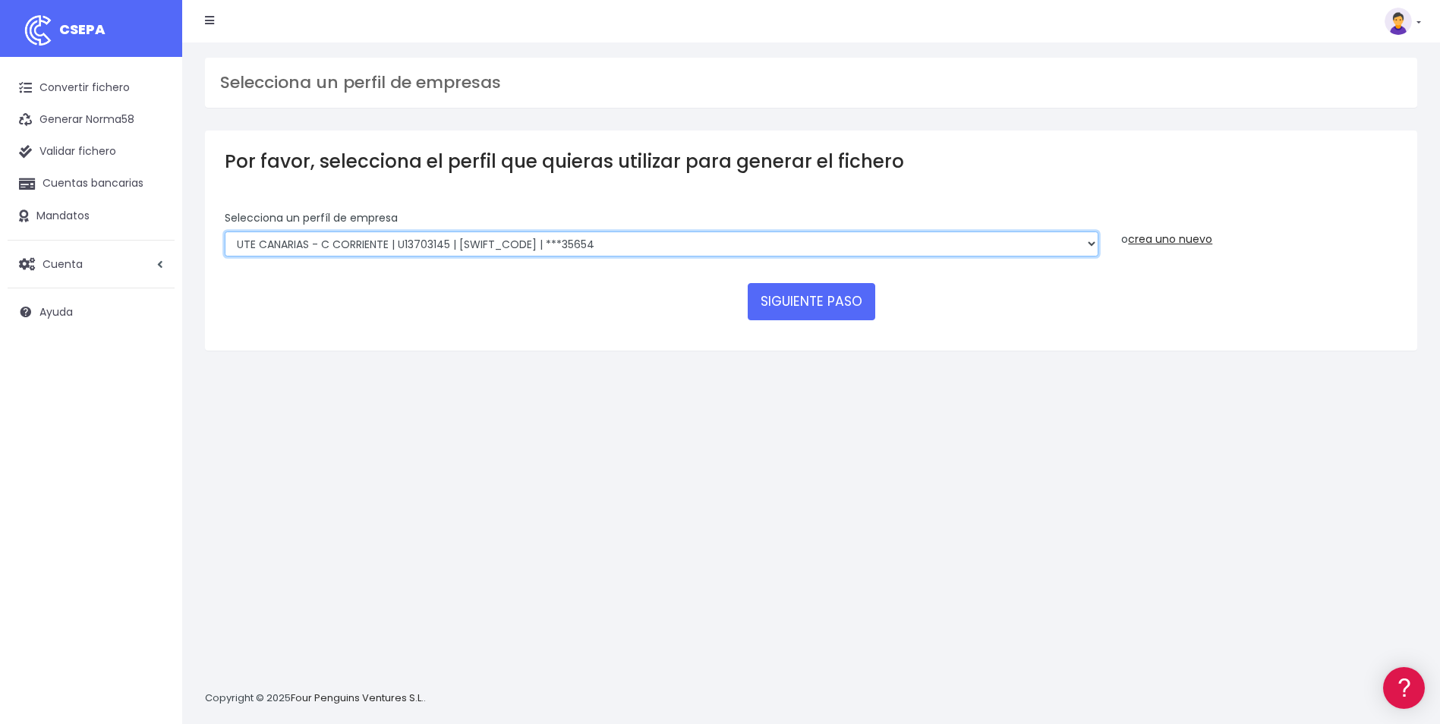
click at [695, 236] on select "INSTITUTO MEDITERRANEO DE ESTUDIOS DE PR | ES91001B53342739 | BSCHESMMXXX | ***…" at bounding box center [662, 244] width 874 height 26
click at [804, 291] on button "SIGUIENTE PASO" at bounding box center [811, 301] width 127 height 36
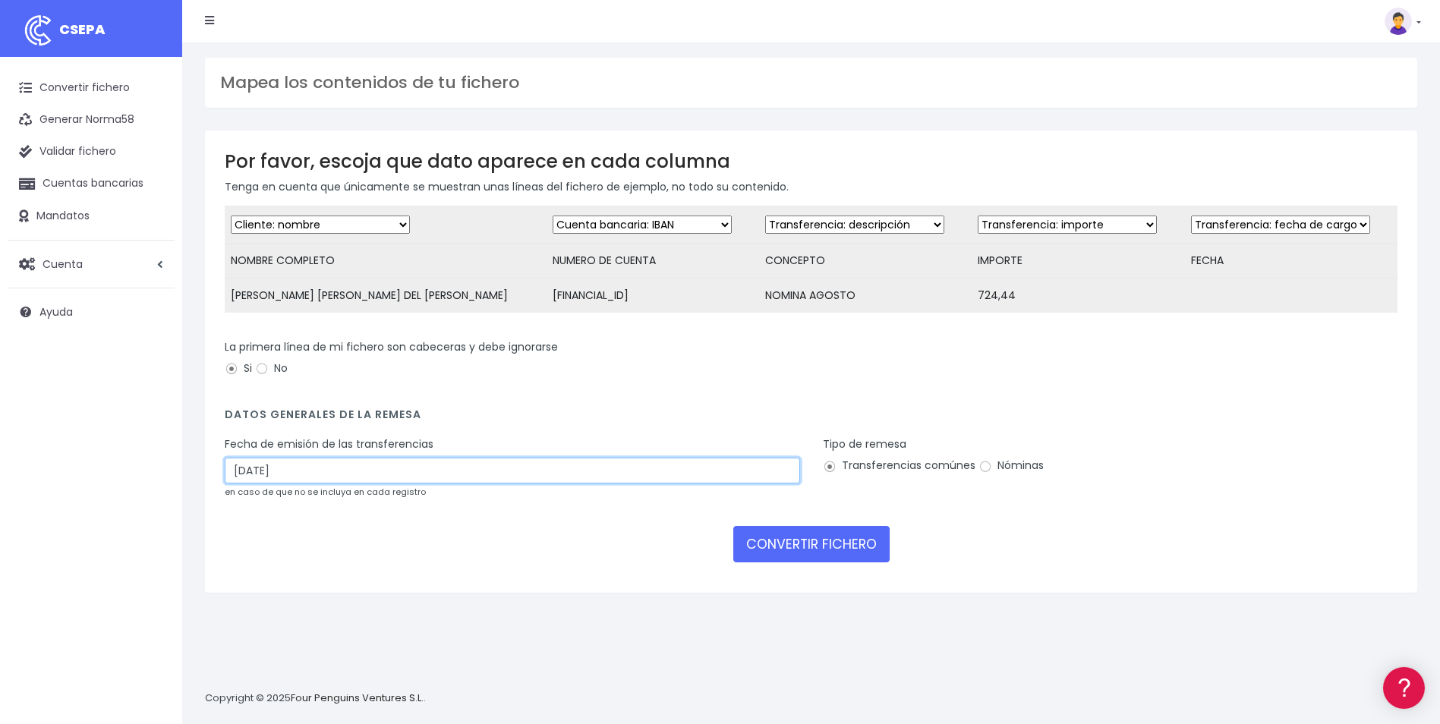
click at [428, 483] on input "[DATE]" at bounding box center [512, 471] width 575 height 26
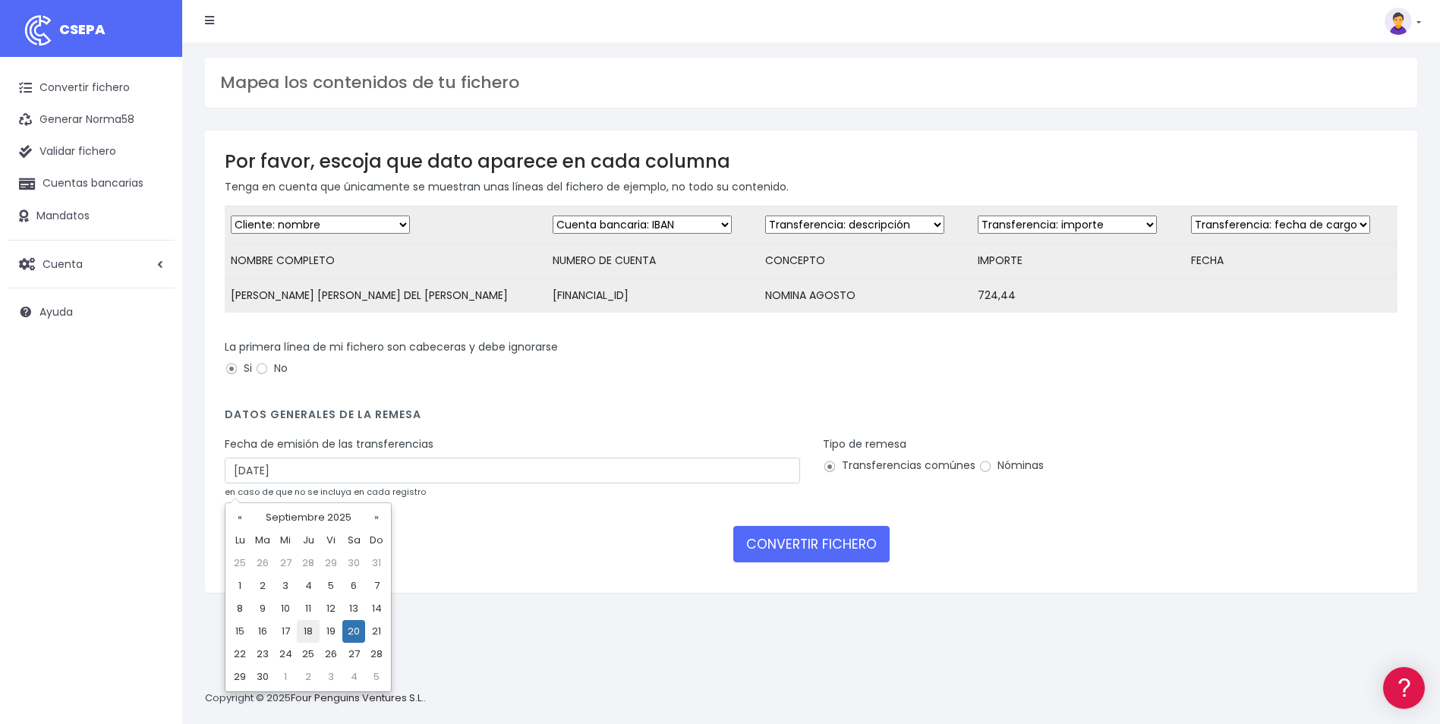
click at [309, 632] on td "18" at bounding box center [308, 631] width 23 height 23
type input "[DATE]"
click at [984, 474] on input "Nóminas" at bounding box center [985, 467] width 14 height 14
radio input "true"
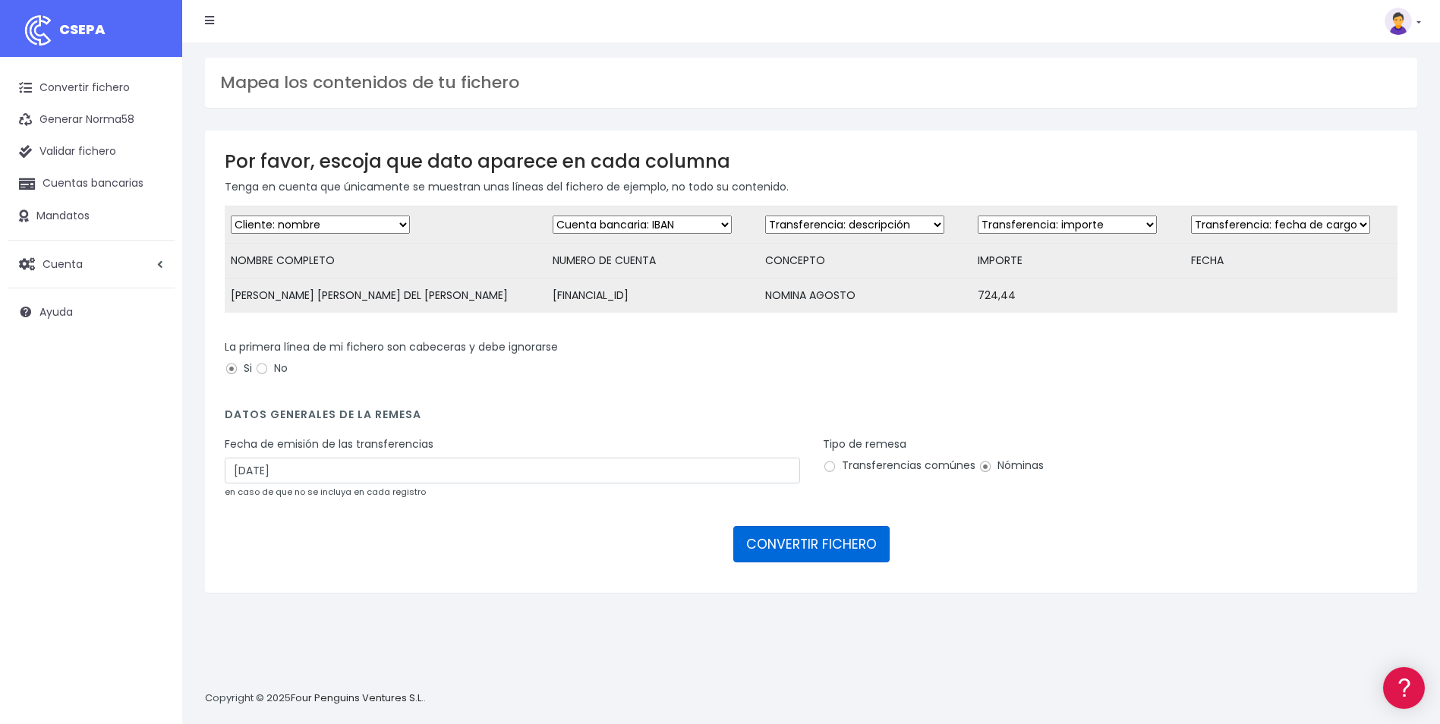
click at [820, 555] on button "CONVERTIR FICHERO" at bounding box center [811, 544] width 156 height 36
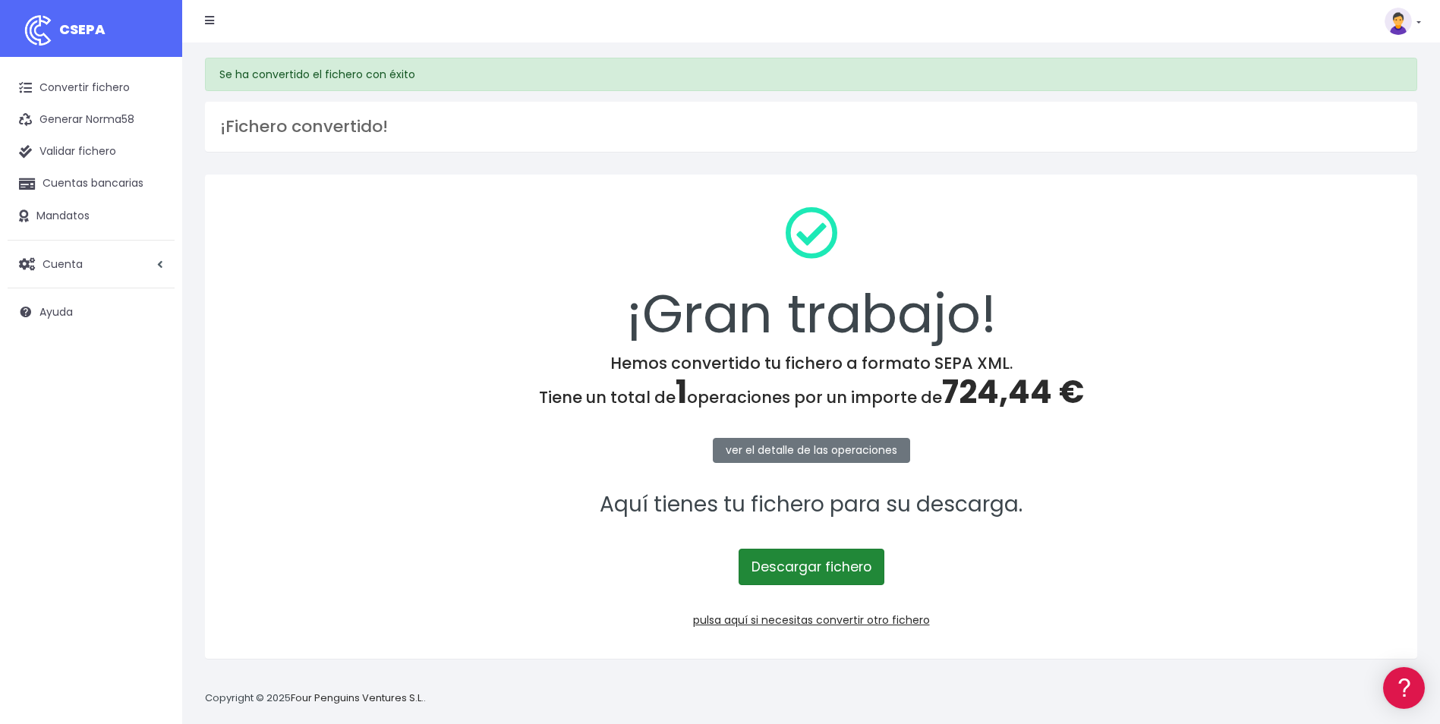
click at [818, 575] on link "Descargar fichero" at bounding box center [811, 567] width 146 height 36
